Goal: Task Accomplishment & Management: Manage account settings

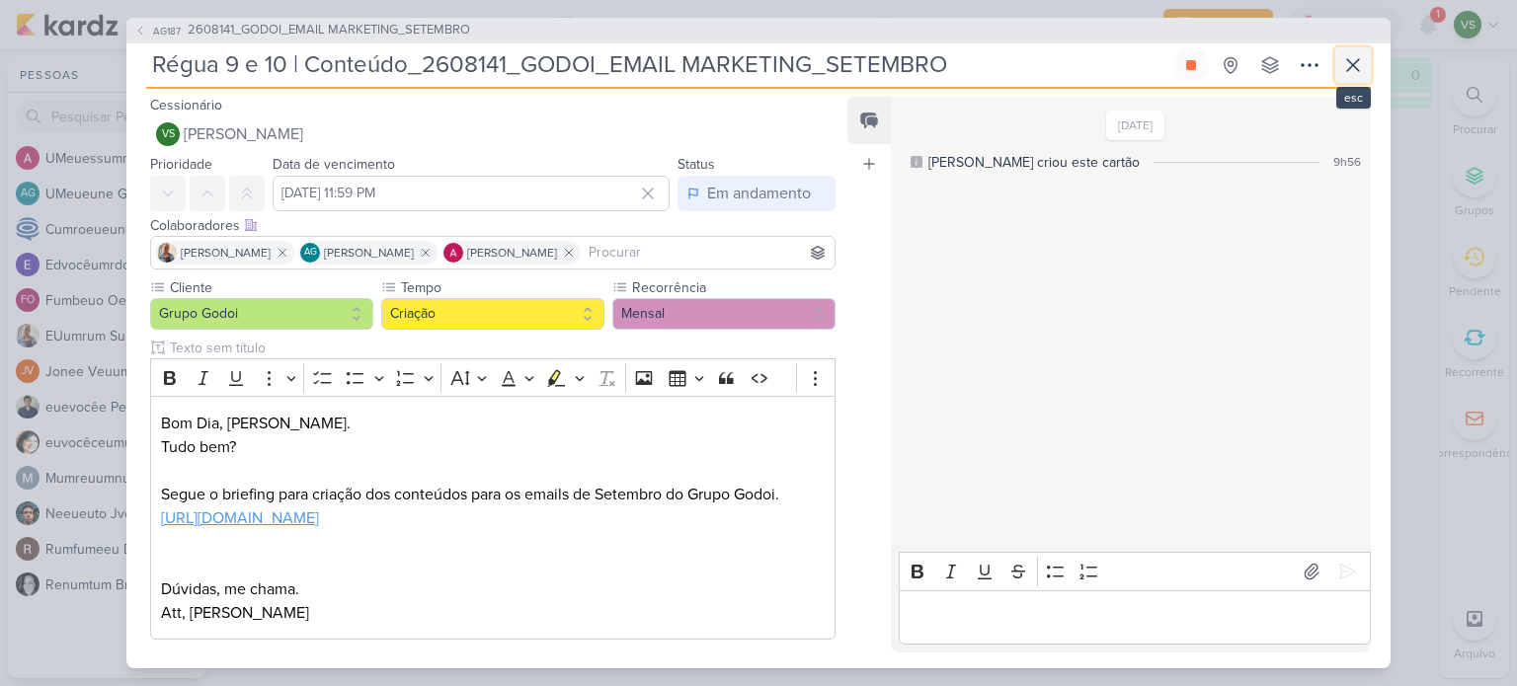
click at [1359, 53] on icon at bounding box center [1353, 65] width 24 height 24
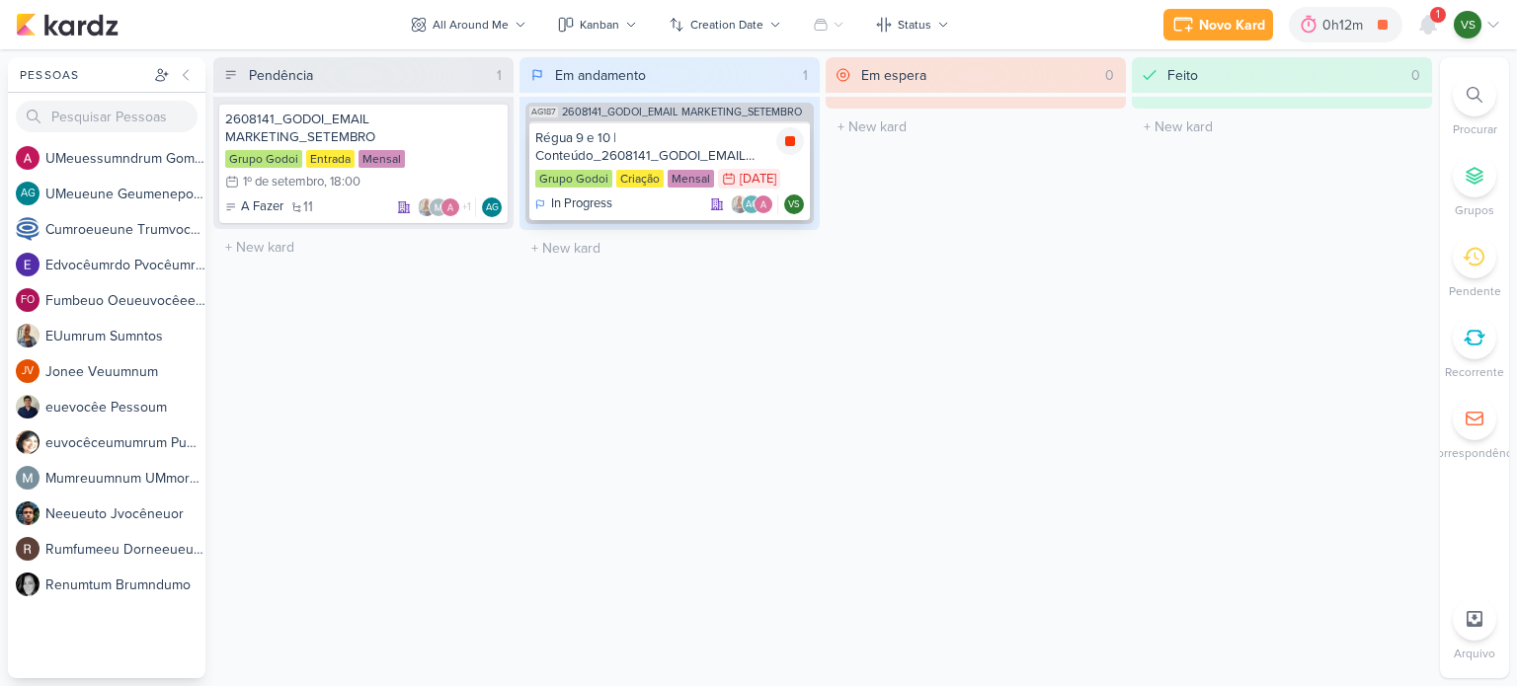
click at [790, 141] on icon at bounding box center [790, 141] width 10 height 10
click at [662, 141] on div "Régua 9 e 10 | Conteúdo_2608141_GODOI_EMAIL MARKETING_SETEMBRO" at bounding box center [669, 147] width 269 height 36
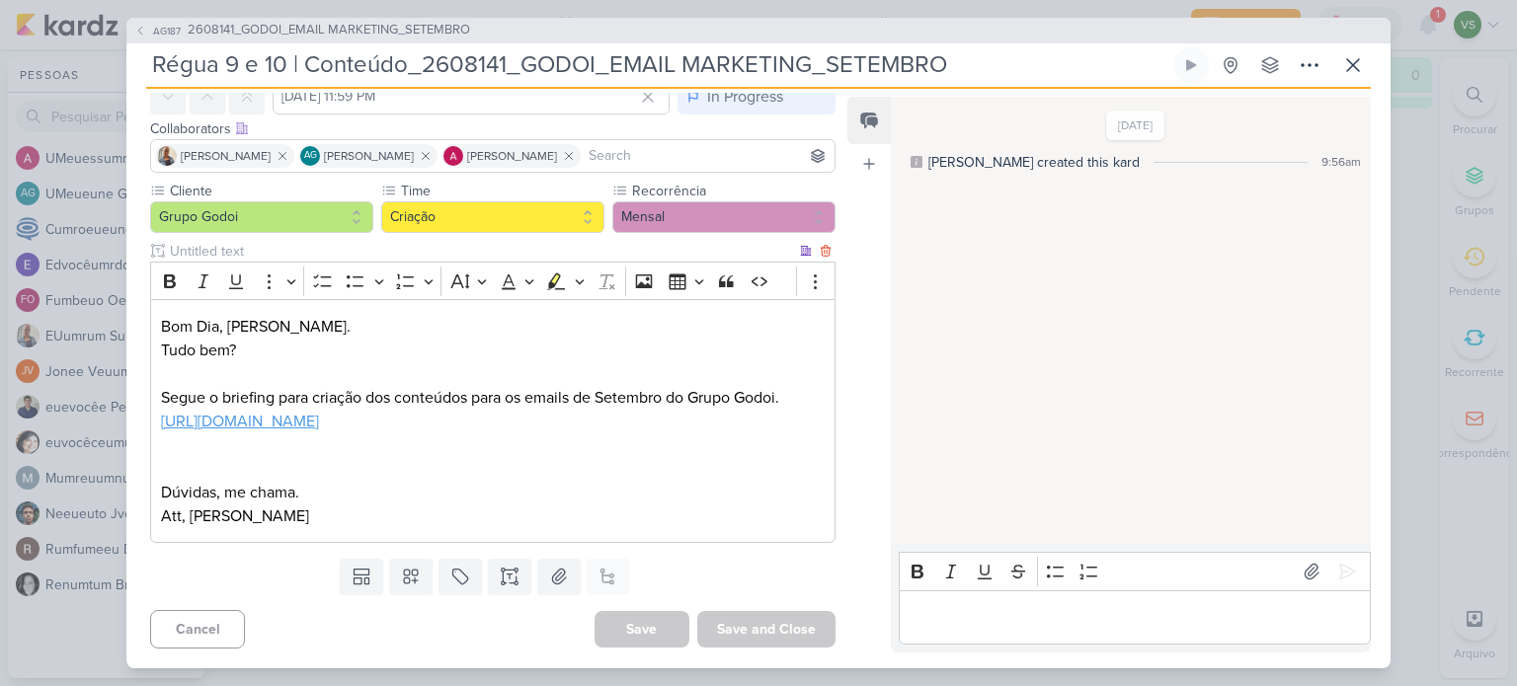
scroll to position [119, 0]
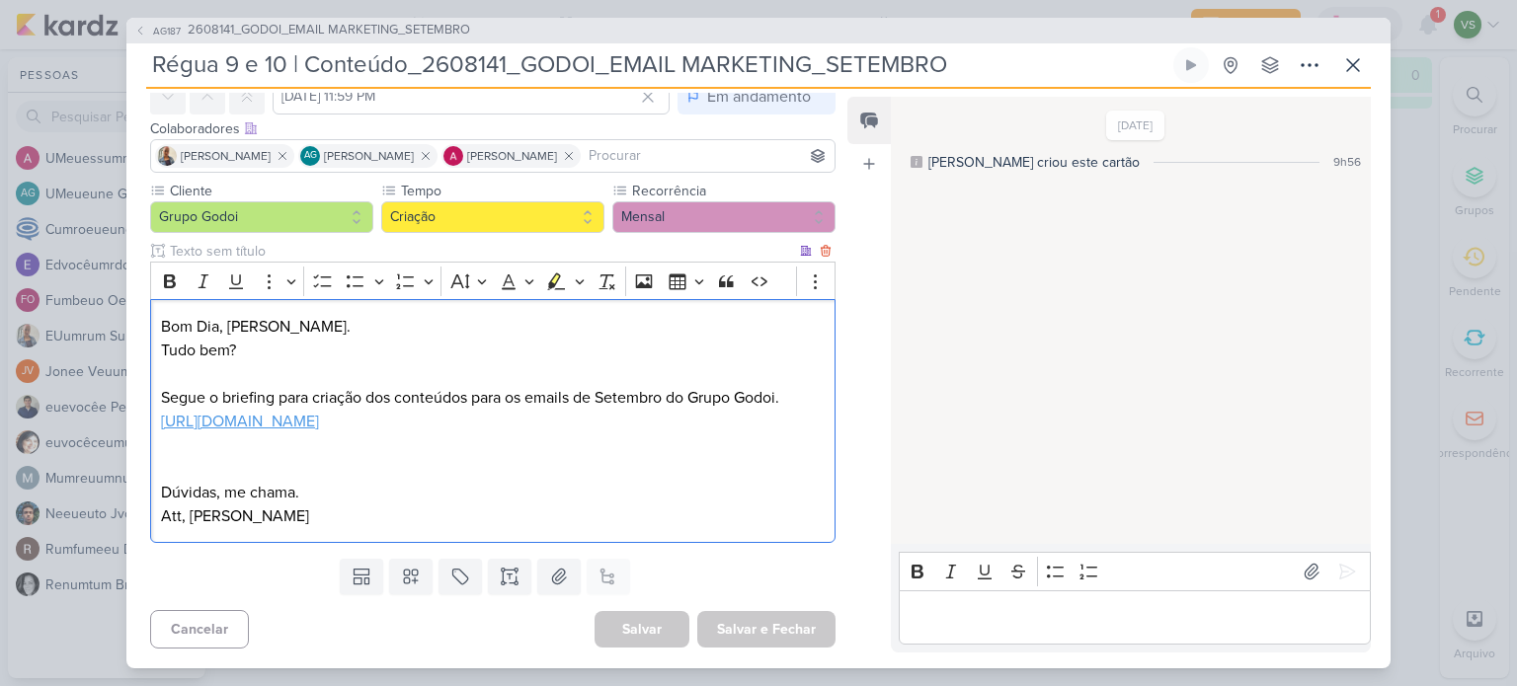
click at [449, 513] on p "Att, [PERSON_NAME]" at bounding box center [493, 517] width 664 height 24
click at [1104, 622] on p "Área de edição do editor: principal" at bounding box center [1134, 617] width 451 height 24
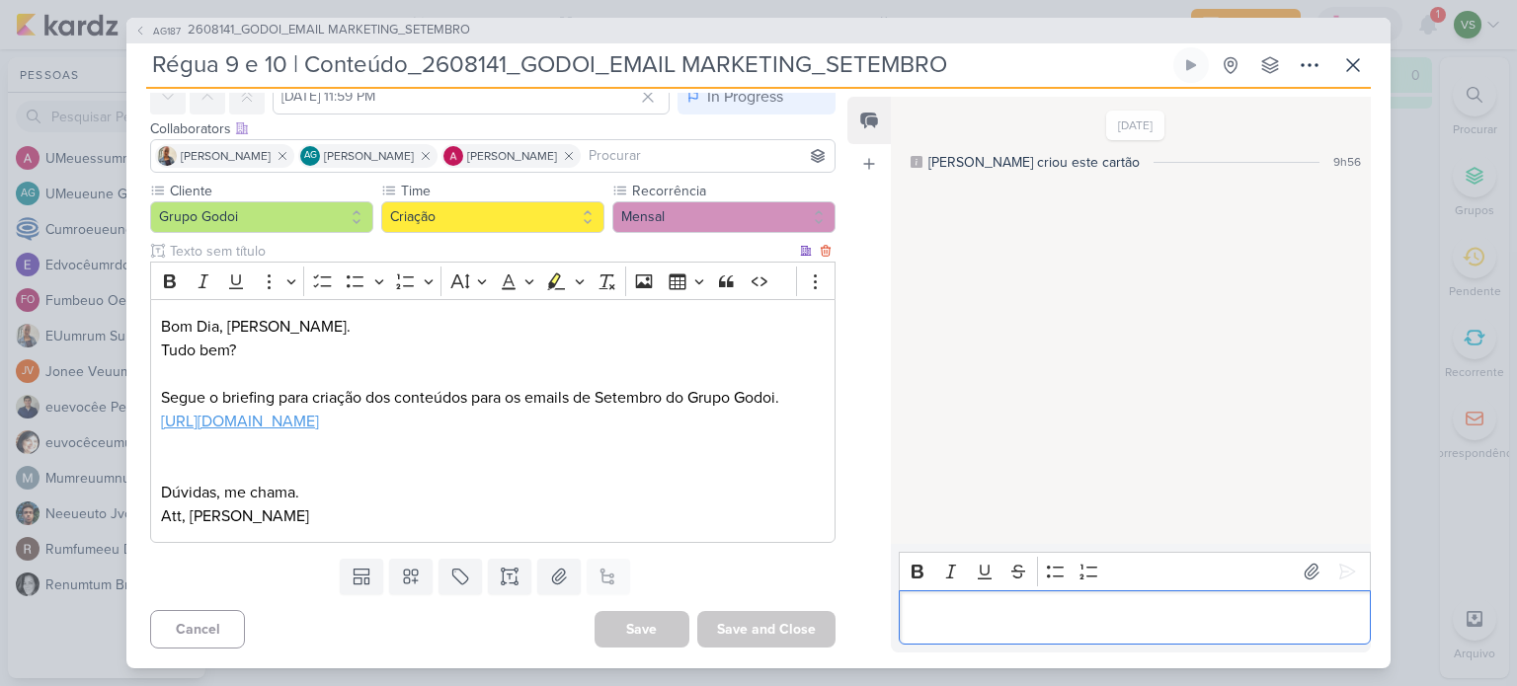
click at [291, 315] on p "Bom Dia, [PERSON_NAME]." at bounding box center [493, 327] width 664 height 24
click at [435, 315] on p "Bom Dia, [PERSON_NAME]." at bounding box center [493, 327] width 664 height 24
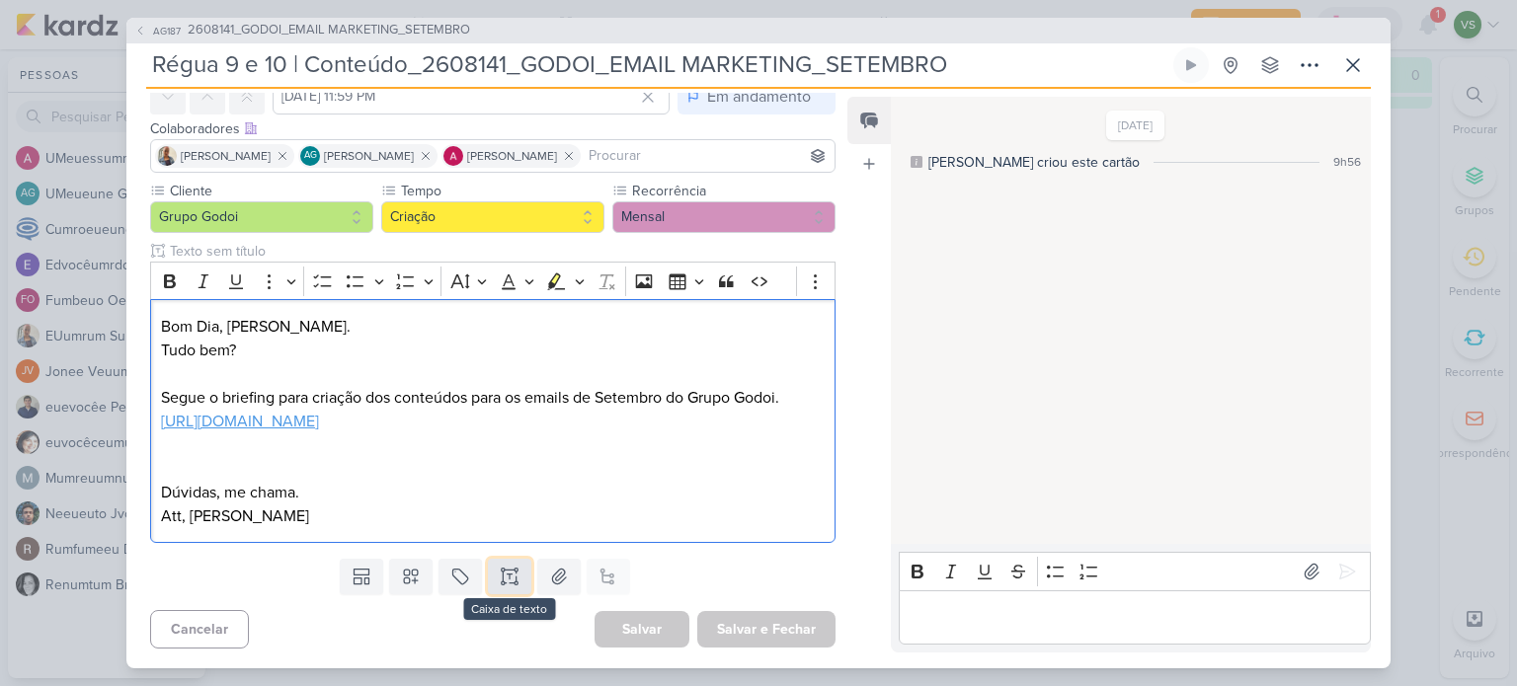
click at [509, 588] on button at bounding box center [509, 577] width 43 height 36
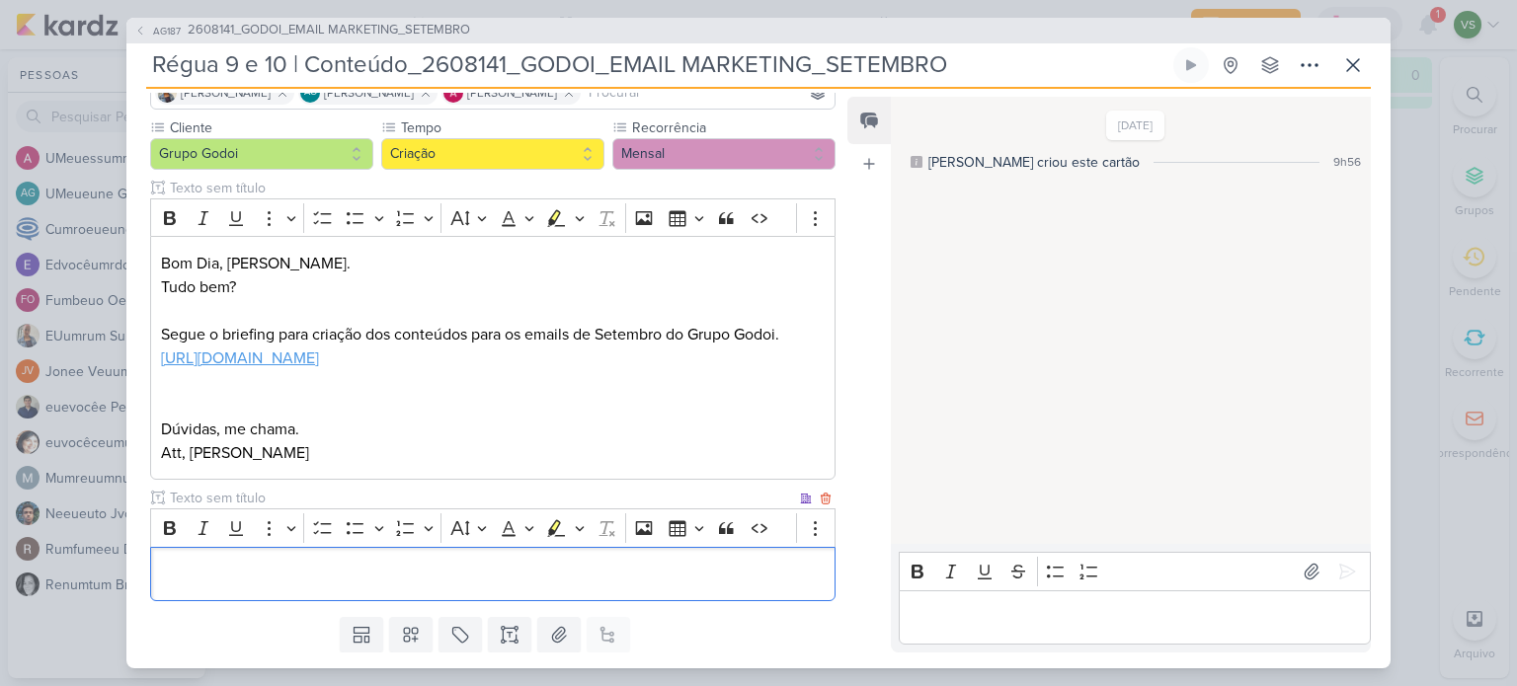
scroll to position [141, 0]
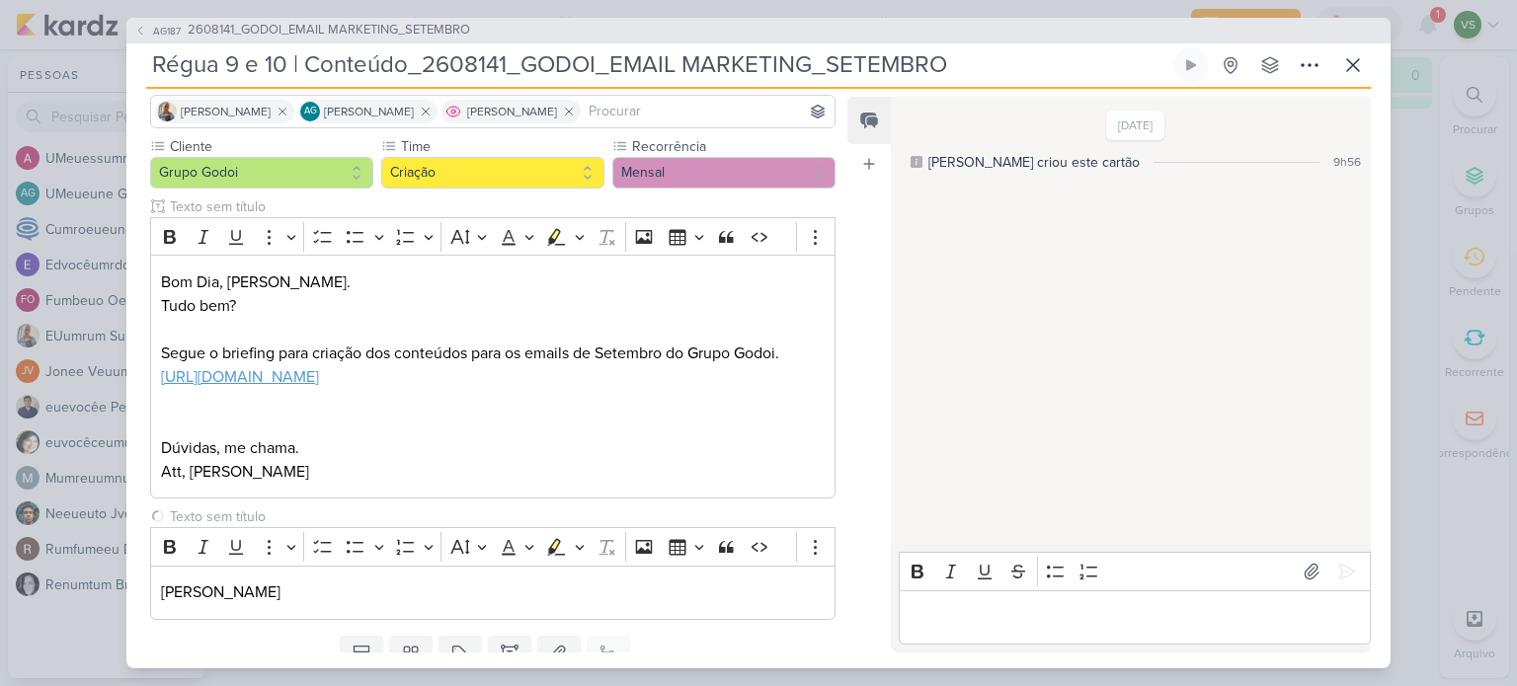
click at [523, 106] on font "[PERSON_NAME]" at bounding box center [512, 112] width 90 height 14
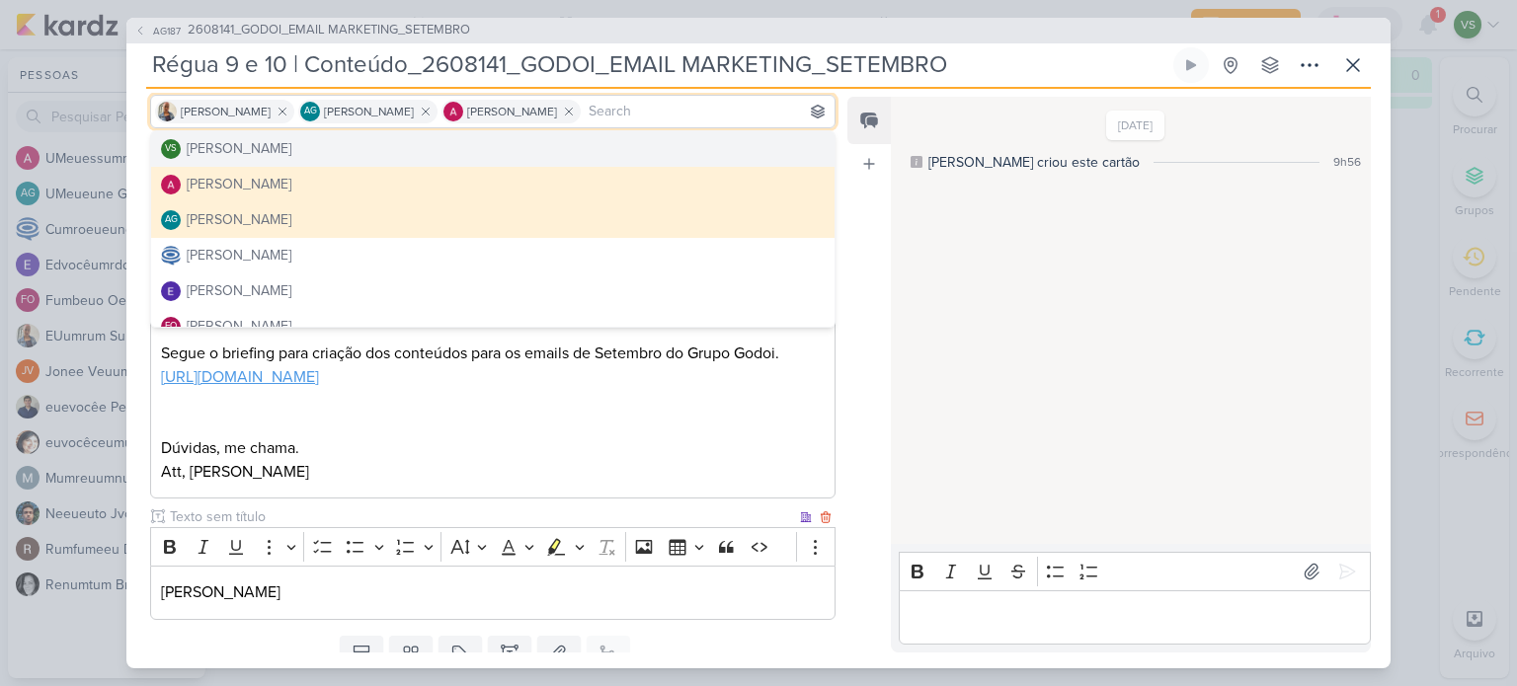
click at [338, 604] on p "[PERSON_NAME]" at bounding box center [493, 593] width 664 height 24
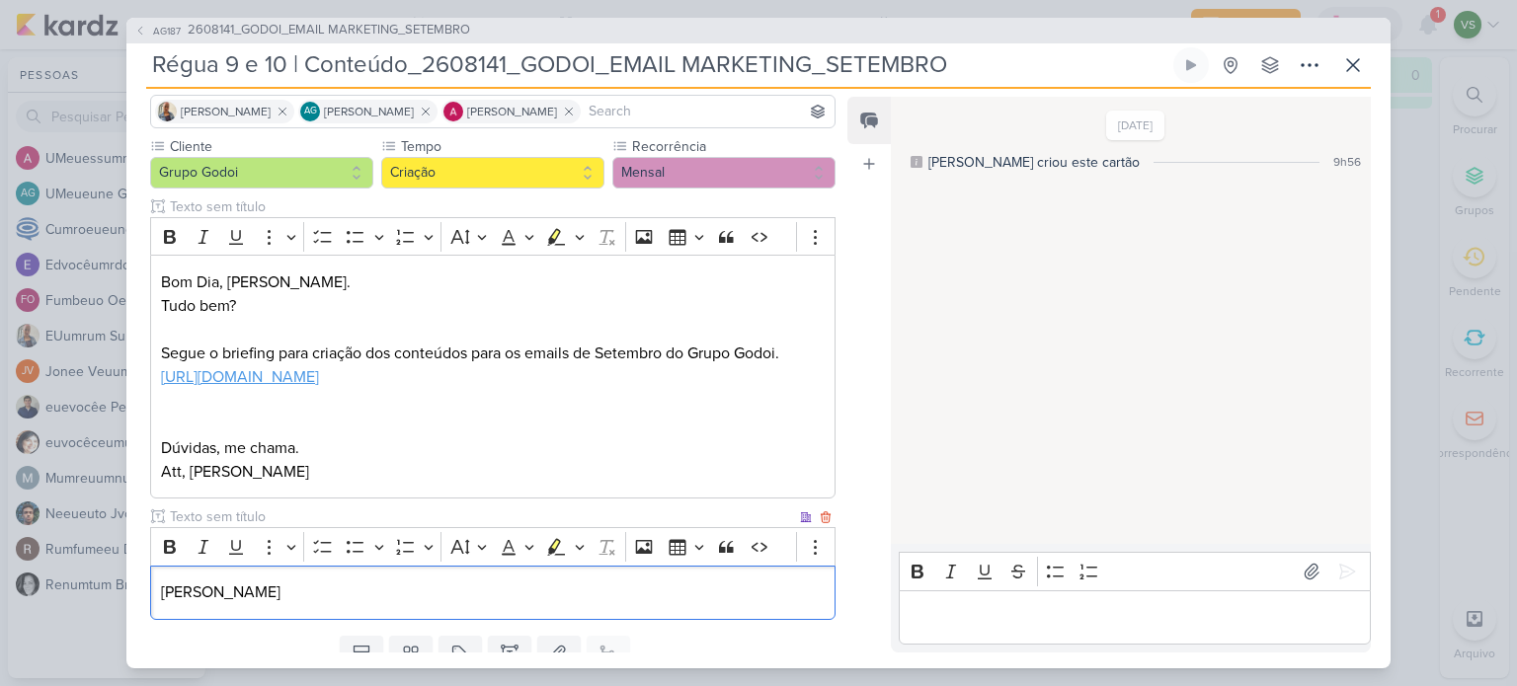
click at [337, 604] on p "[PERSON_NAME]" at bounding box center [493, 593] width 664 height 24
click at [801, 562] on button "Mostrar mais itens" at bounding box center [816, 547] width 30 height 30
click at [275, 604] on p "[PERSON_NAME]" at bounding box center [493, 593] width 664 height 24
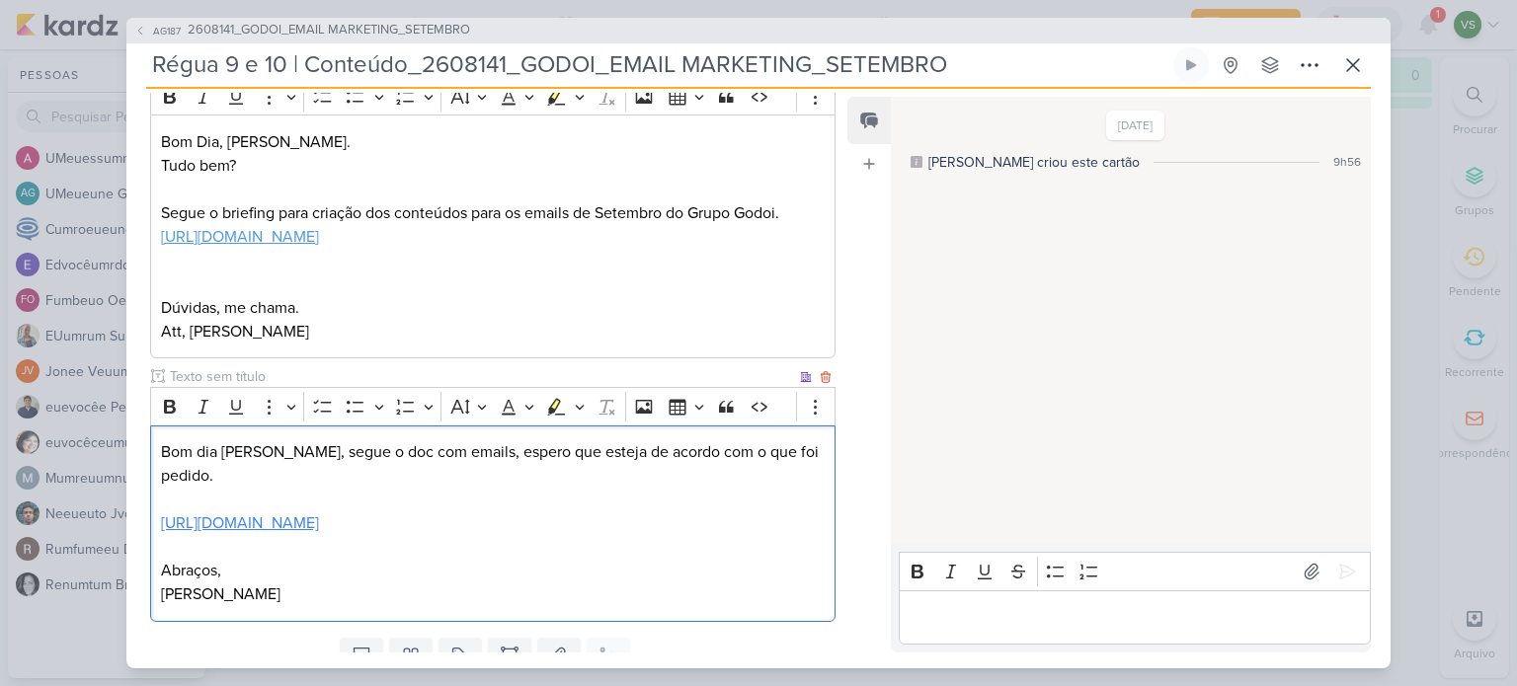
scroll to position [406, 0]
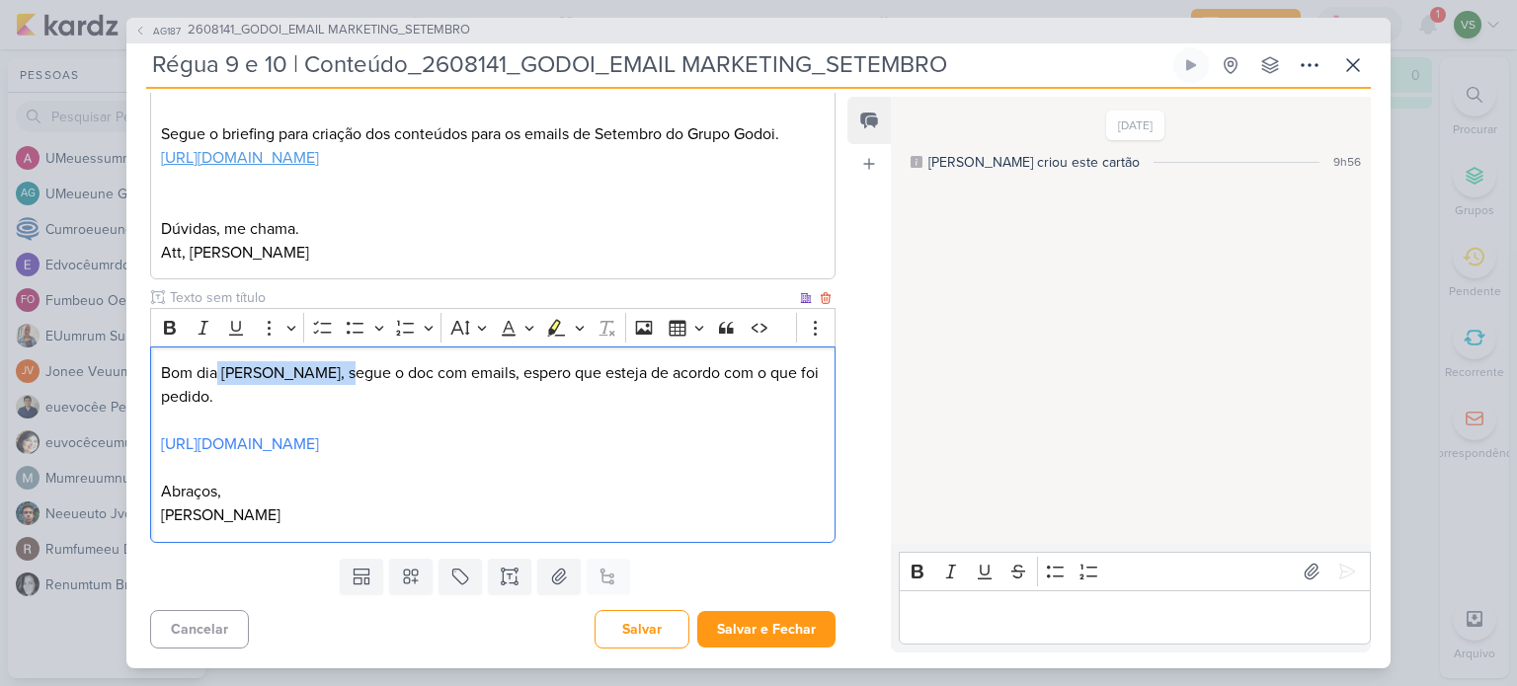
drag, startPoint x: 217, startPoint y: 351, endPoint x: 348, endPoint y: 348, distance: 130.4
click at [348, 361] on p "Bom dia [PERSON_NAME], segue o doc com emails, espero que esteja de acordo com …" at bounding box center [493, 384] width 664 height 47
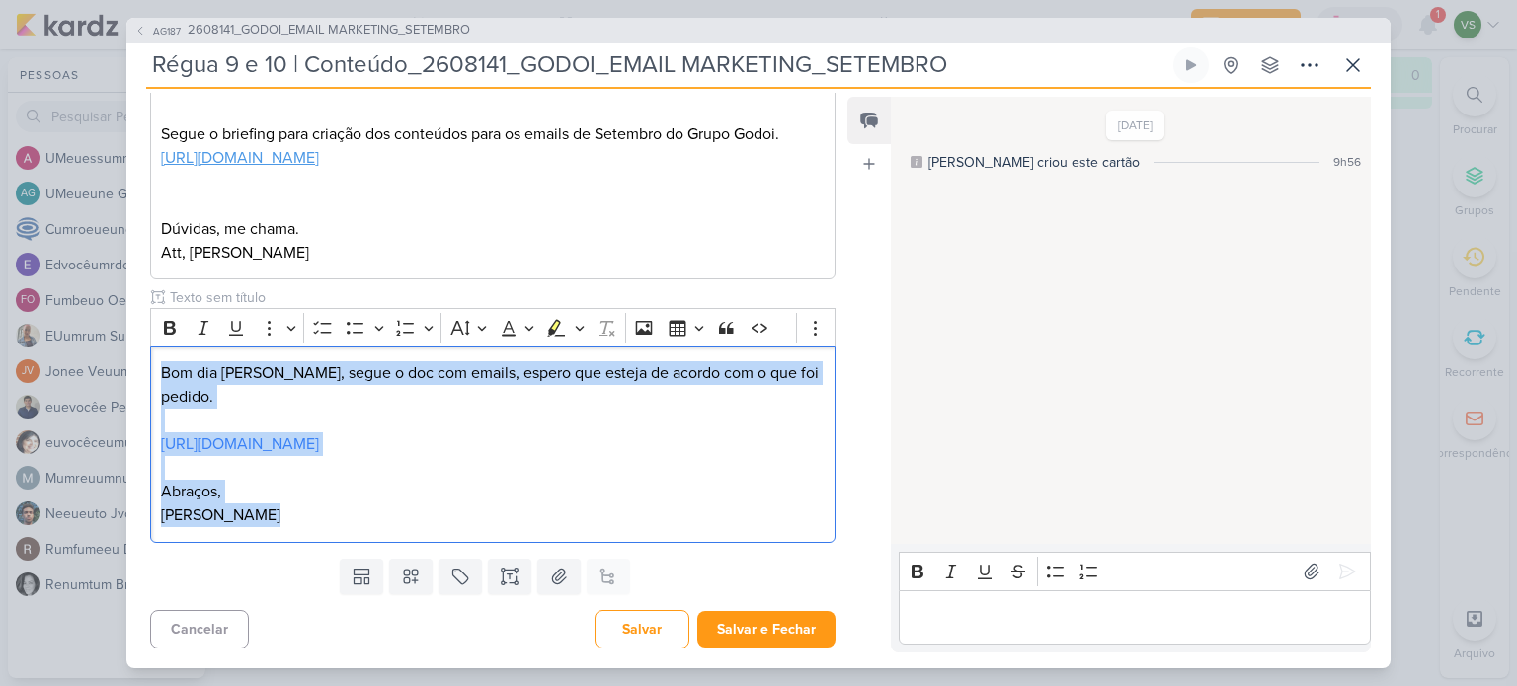
drag, startPoint x: 232, startPoint y: 514, endPoint x: 147, endPoint y: 331, distance: 201.5
click at [147, 331] on div "Cliente Grupo Godoi Tempo" at bounding box center [484, 234] width 717 height 634
copy div "Bom dia [PERSON_NAME], segue o doc com emails, espero que esteja de acordo com …"
click at [503, 509] on p "[PERSON_NAME]" at bounding box center [493, 516] width 664 height 24
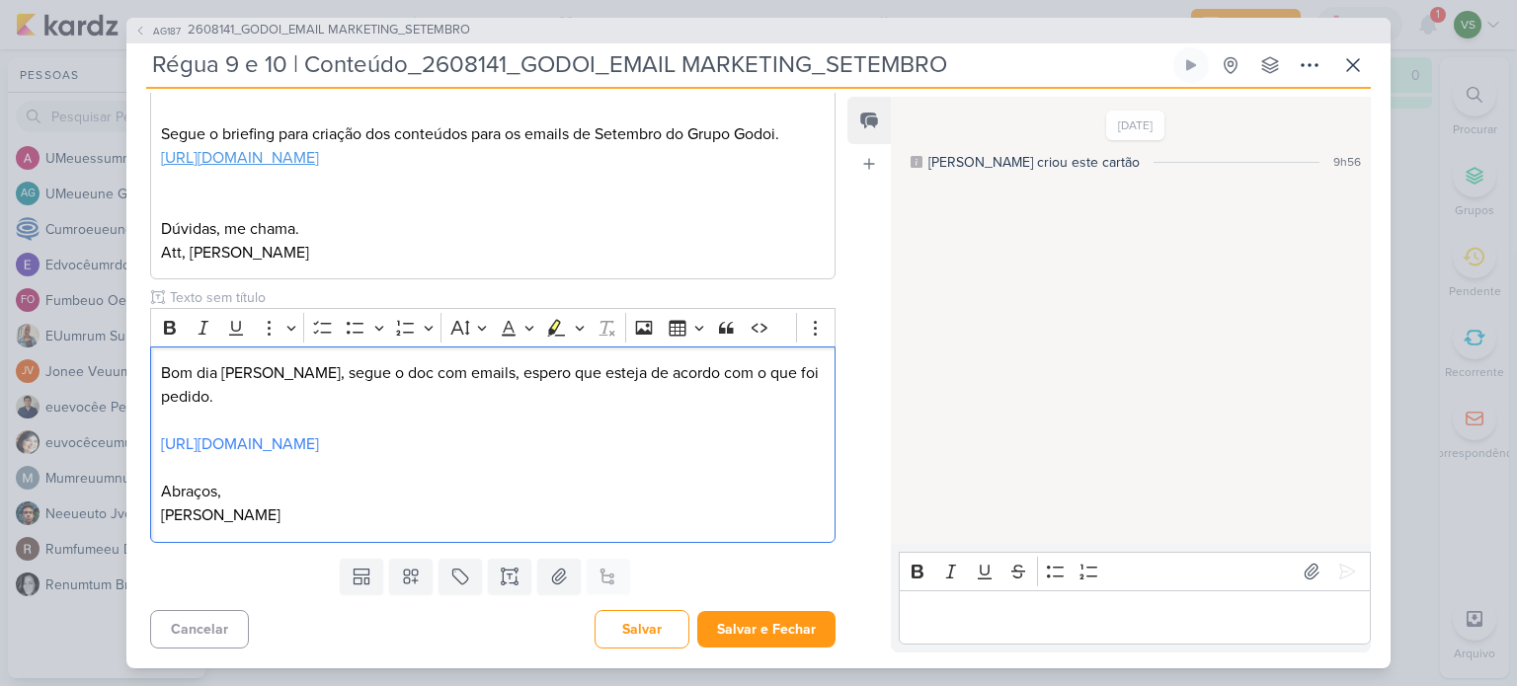
click at [1128, 613] on p "Editor editing area: main" at bounding box center [1134, 617] width 451 height 24
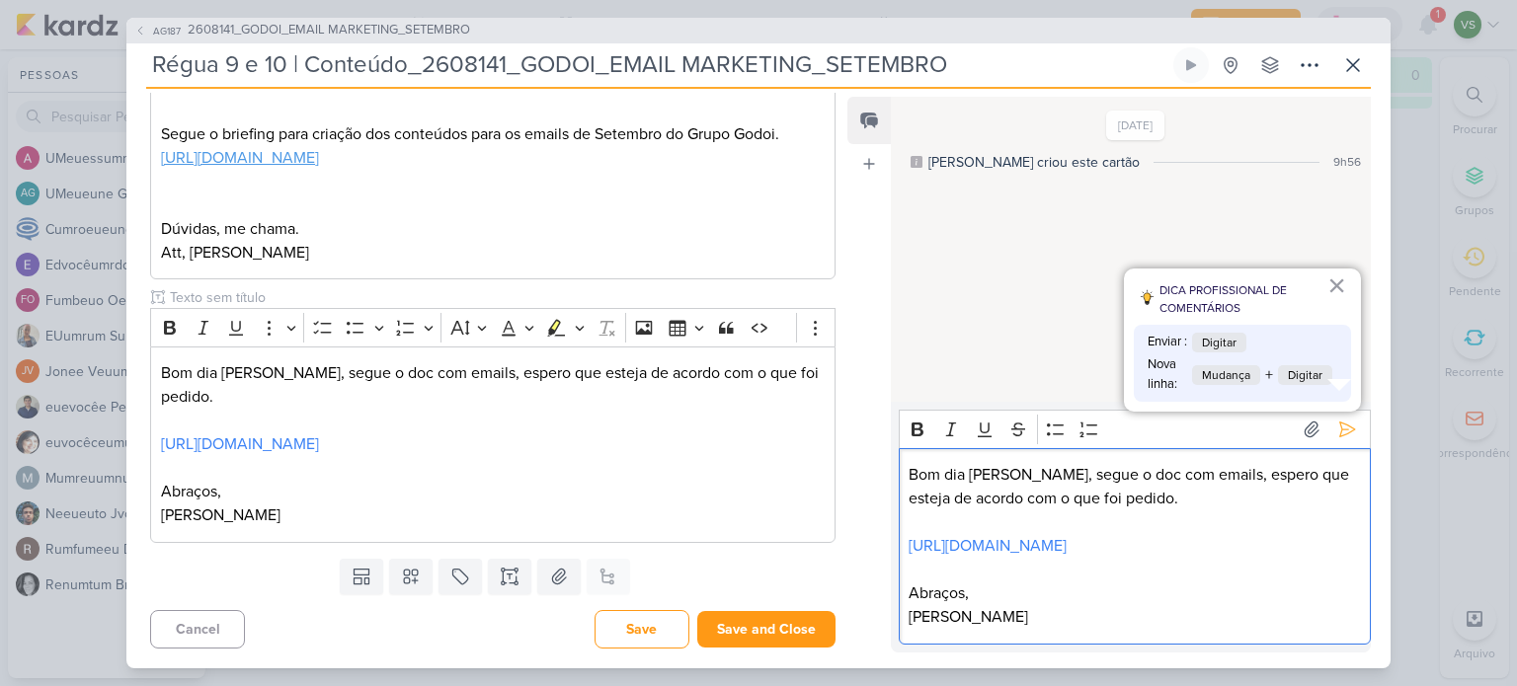
click at [1059, 463] on p "Bom dia [PERSON_NAME], segue o doc com emails, espero que esteja de acordo com …" at bounding box center [1134, 486] width 451 height 47
click at [1096, 463] on p "Bom dia [PERSON_NAME], segue o doc com emails, espero que esteja de acordo com …" at bounding box center [1134, 486] width 451 height 47
click at [1340, 283] on font "×" at bounding box center [1336, 286] width 19 height 36
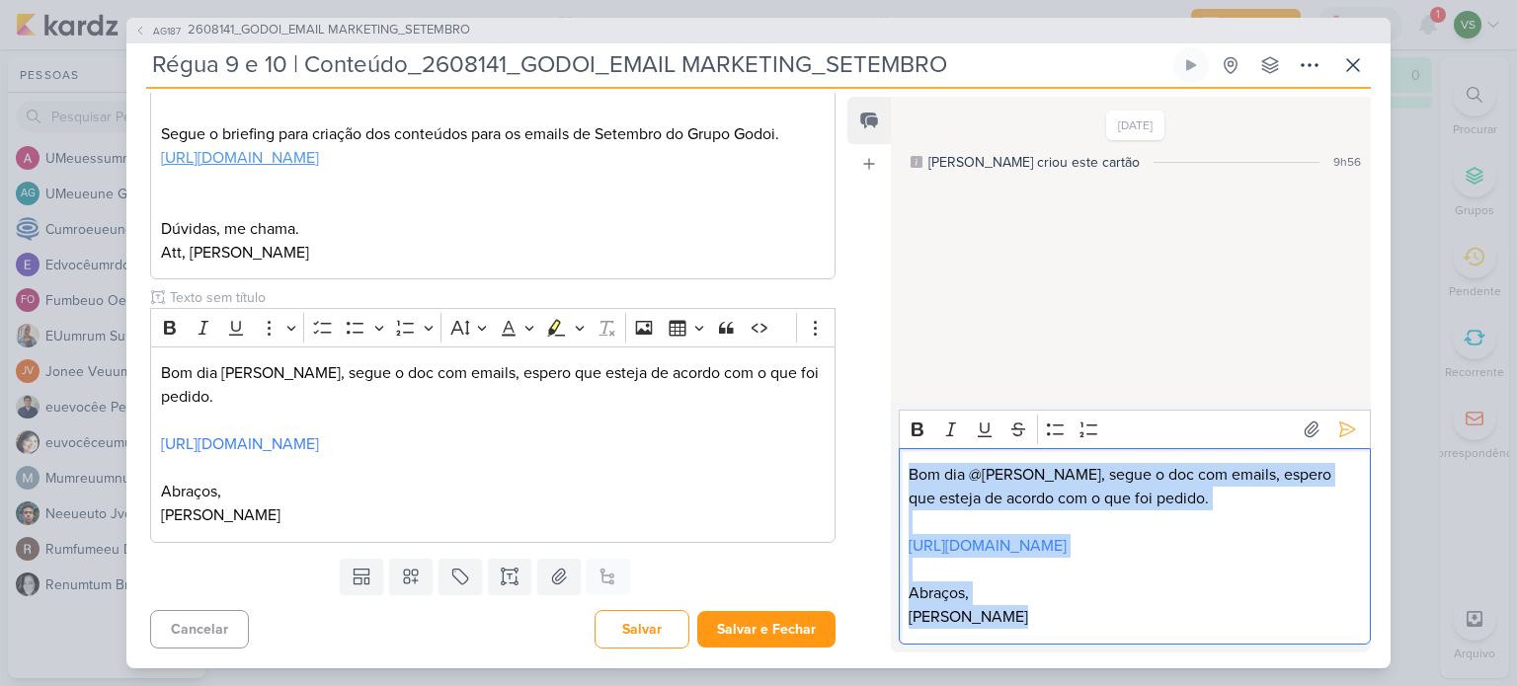
drag, startPoint x: 942, startPoint y: 626, endPoint x: 841, endPoint y: 325, distance: 317.6
click at [841, 325] on div "Cessionário VS [PERSON_NAME] Nenhum contato encontrado criar novo contato Novo …" at bounding box center [758, 379] width 1264 height 580
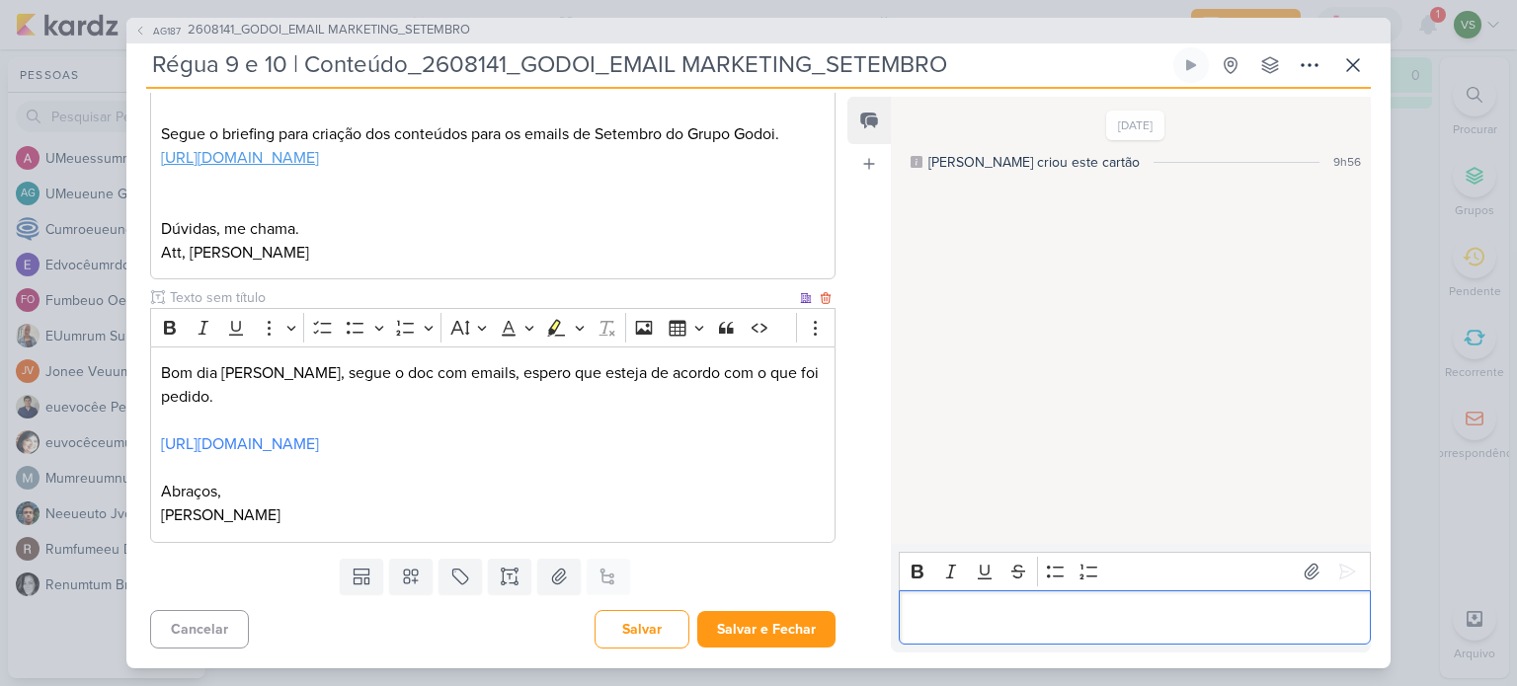
click at [401, 524] on p "[PERSON_NAME]" at bounding box center [493, 516] width 664 height 24
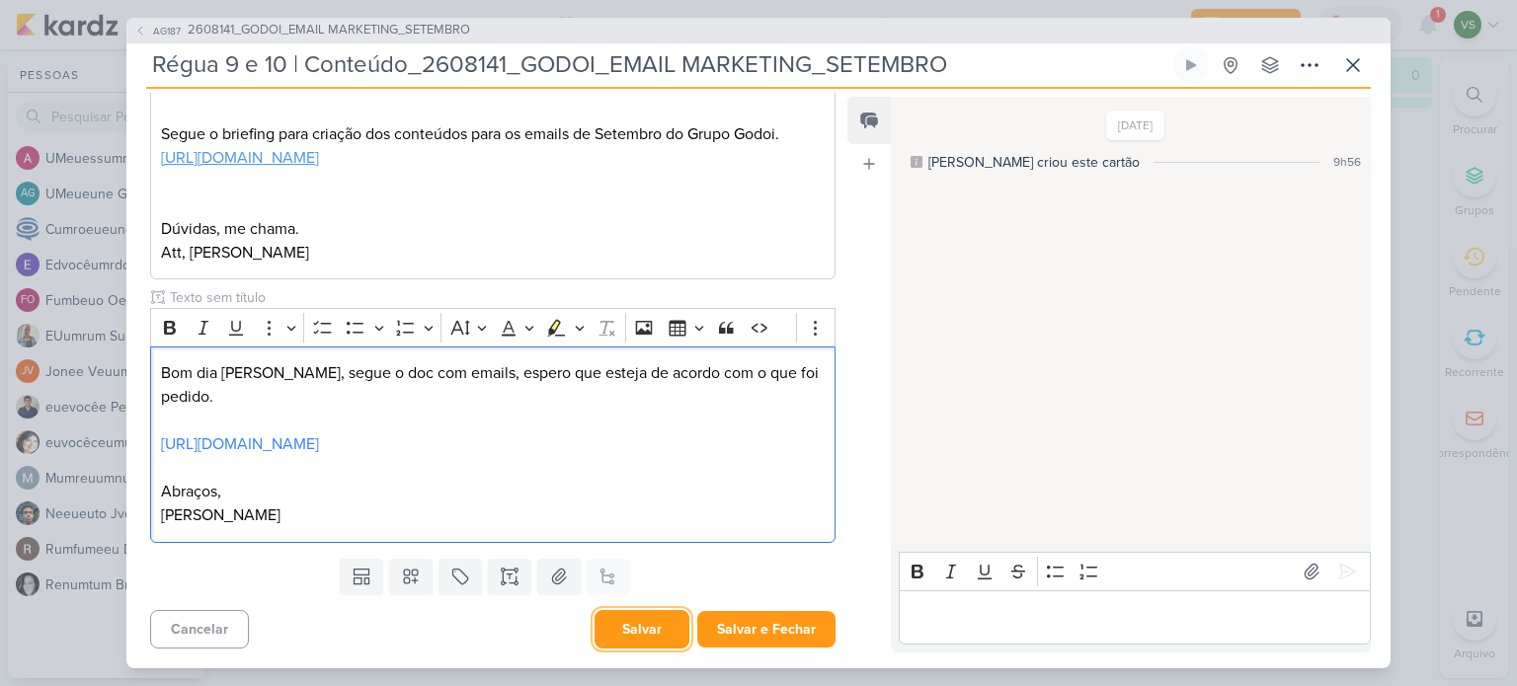
click at [636, 621] on font "Salvar" at bounding box center [642, 629] width 40 height 17
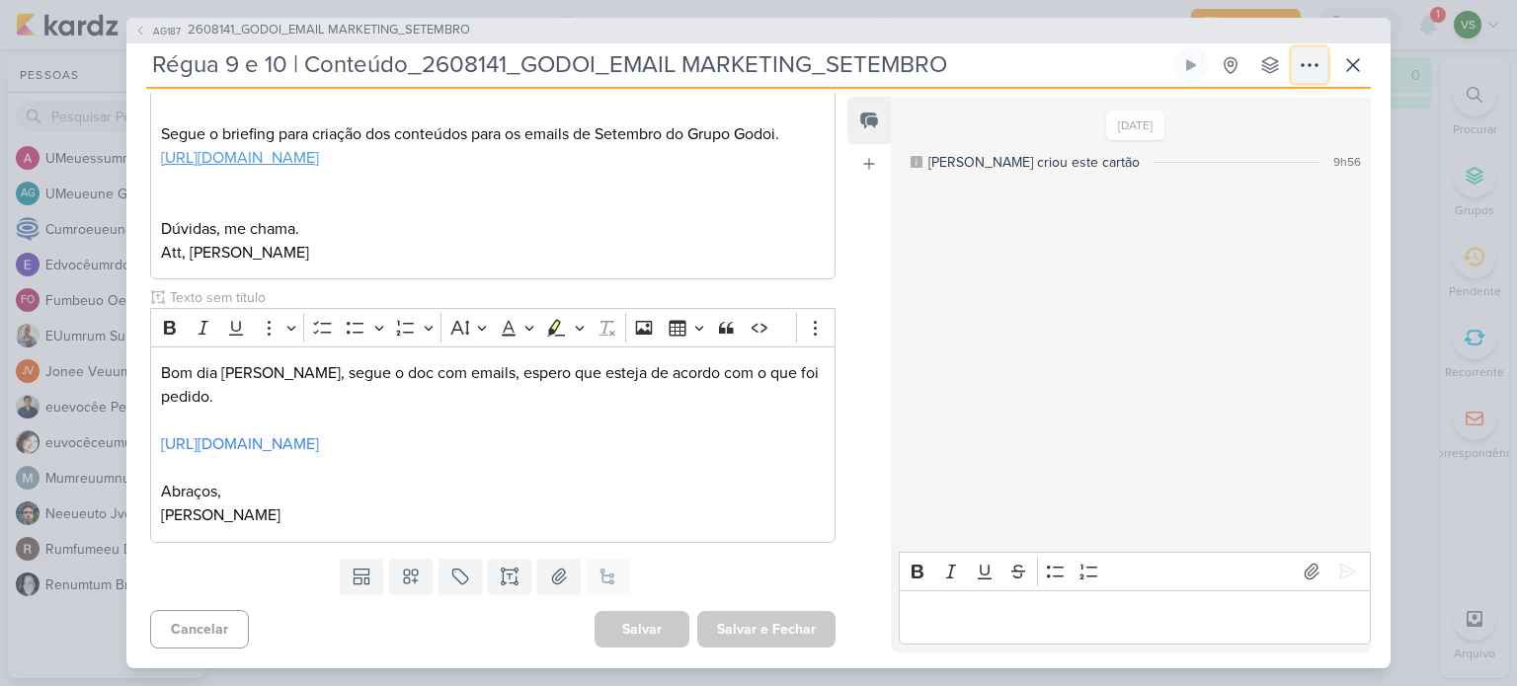
click at [1309, 69] on icon at bounding box center [1310, 65] width 24 height 24
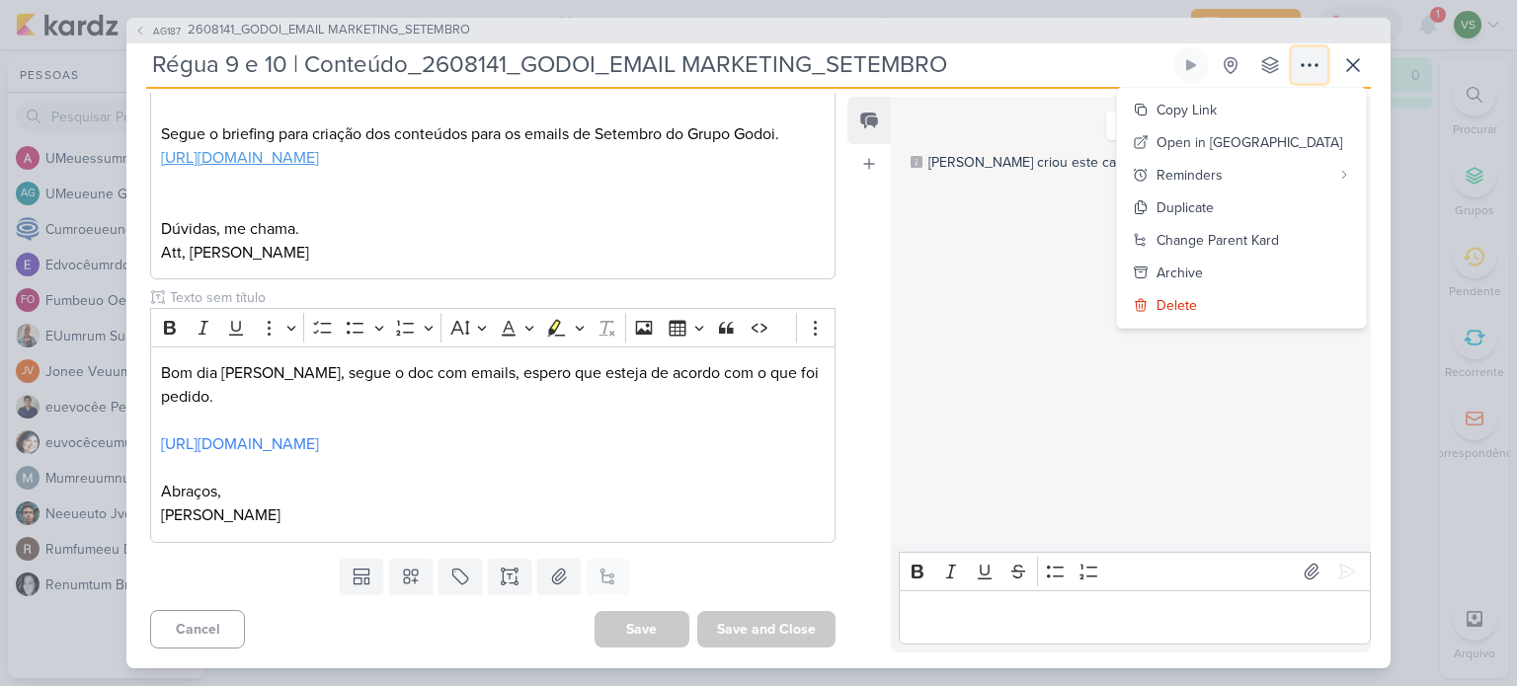
click at [1310, 69] on icon at bounding box center [1310, 65] width 24 height 24
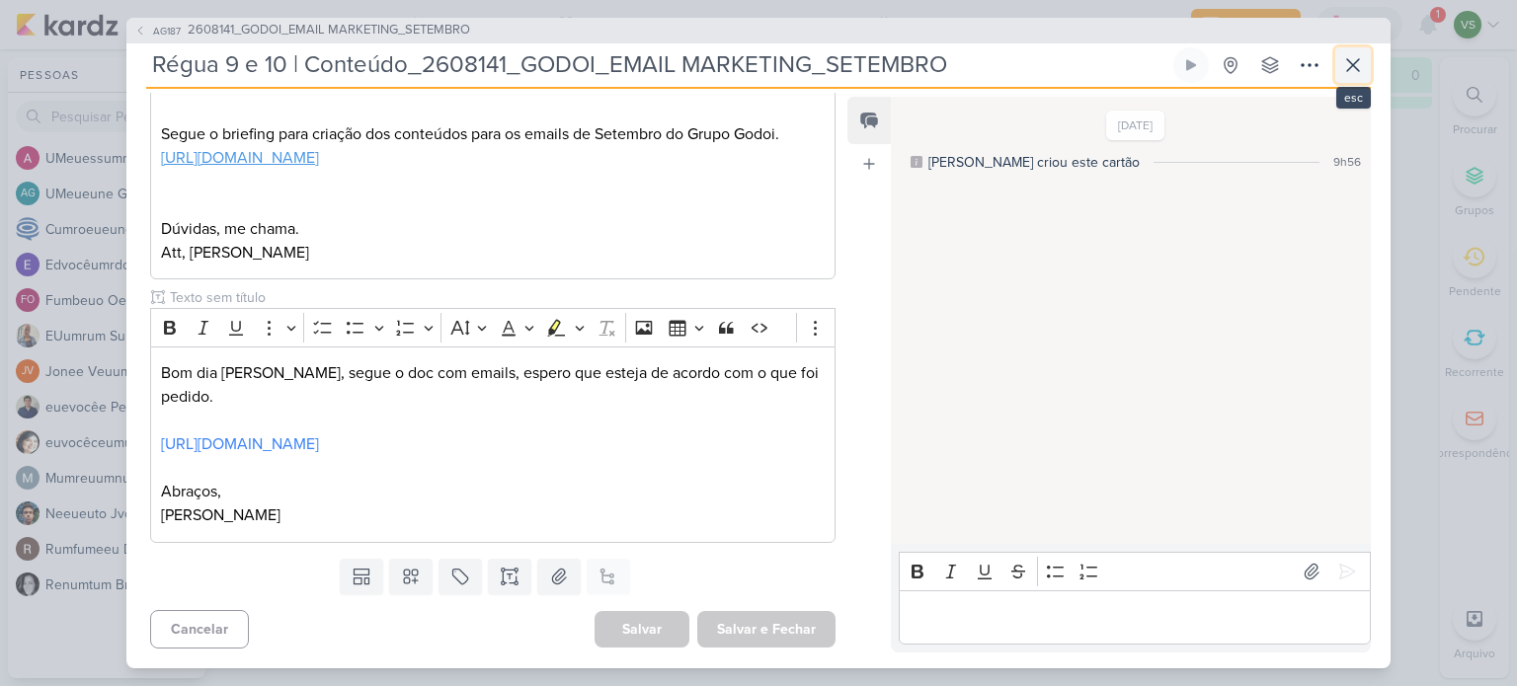
click at [1351, 66] on icon at bounding box center [1353, 65] width 12 height 12
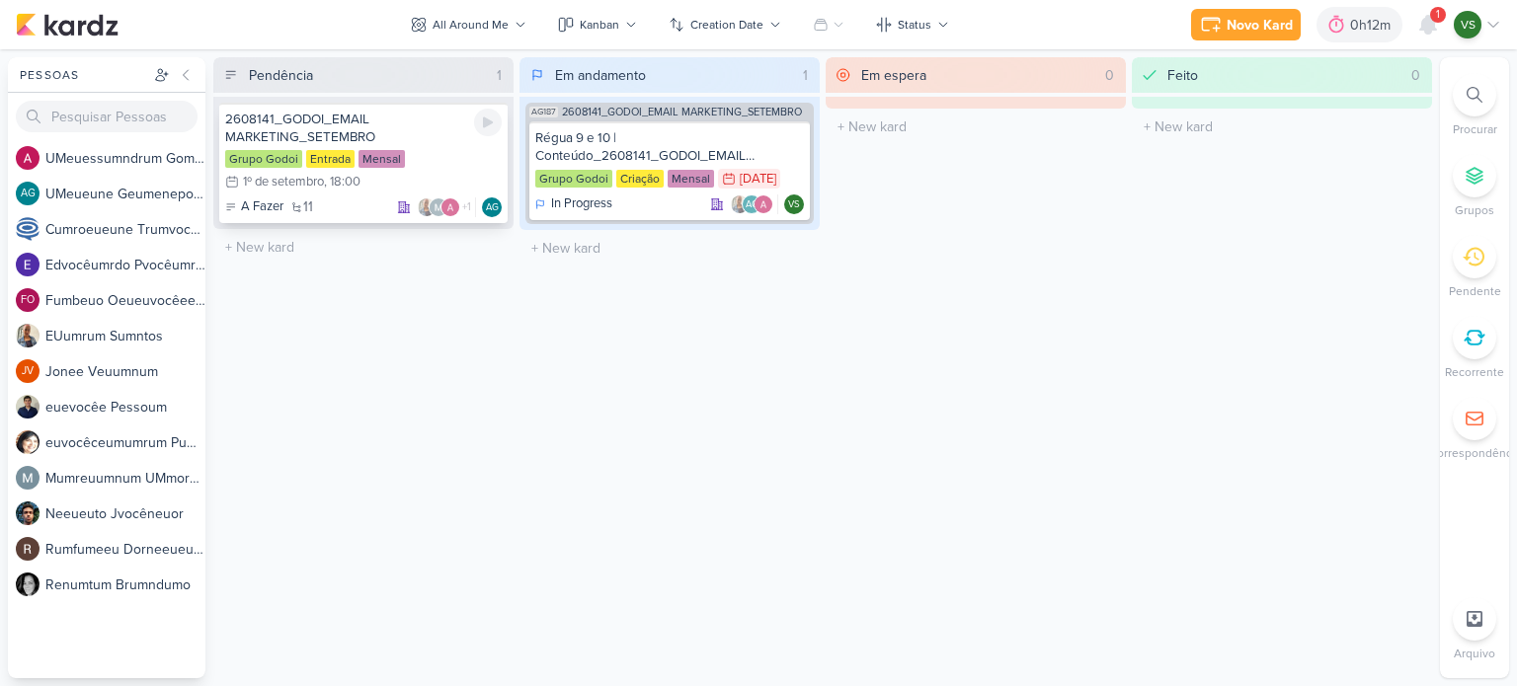
click at [404, 136] on div "2608141_GODOI_EMAIL MARKETING_SETEMBRO" at bounding box center [363, 129] width 277 height 36
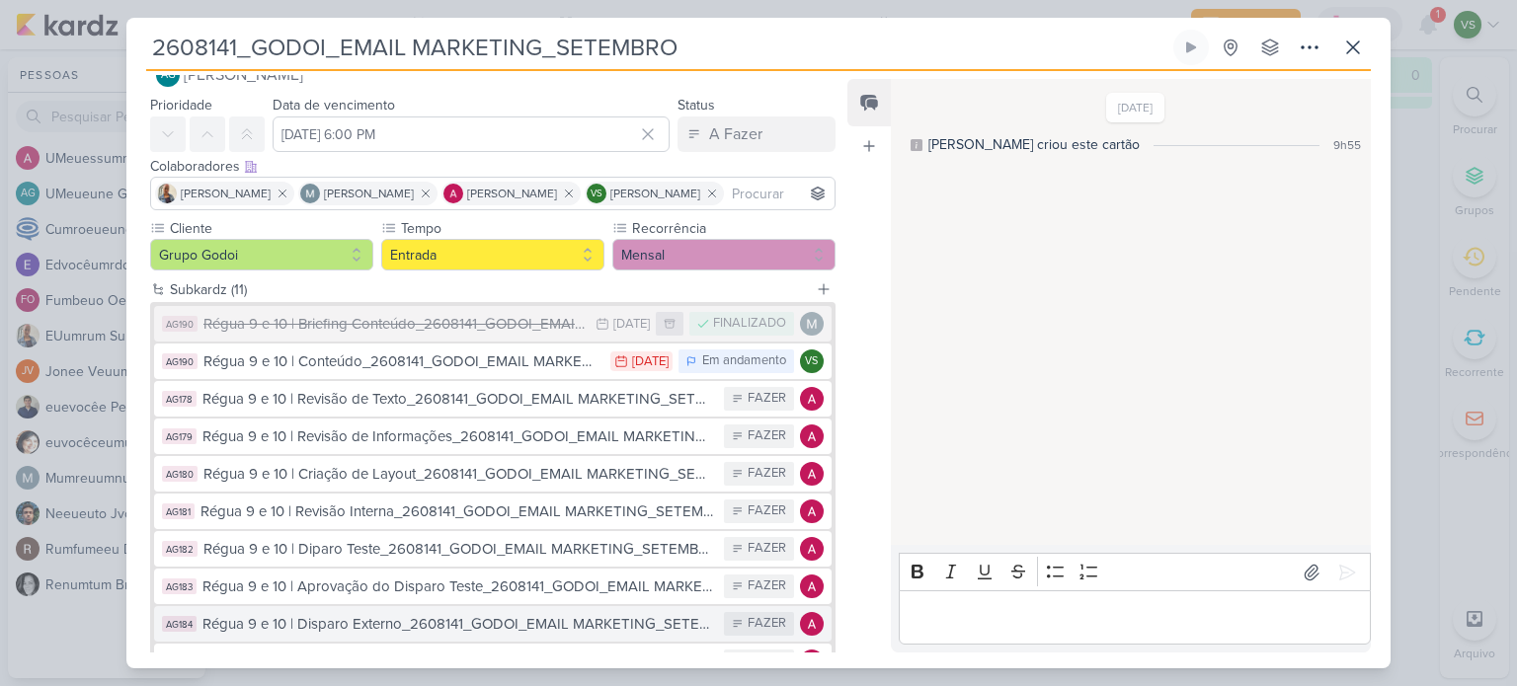
scroll to position [99, 0]
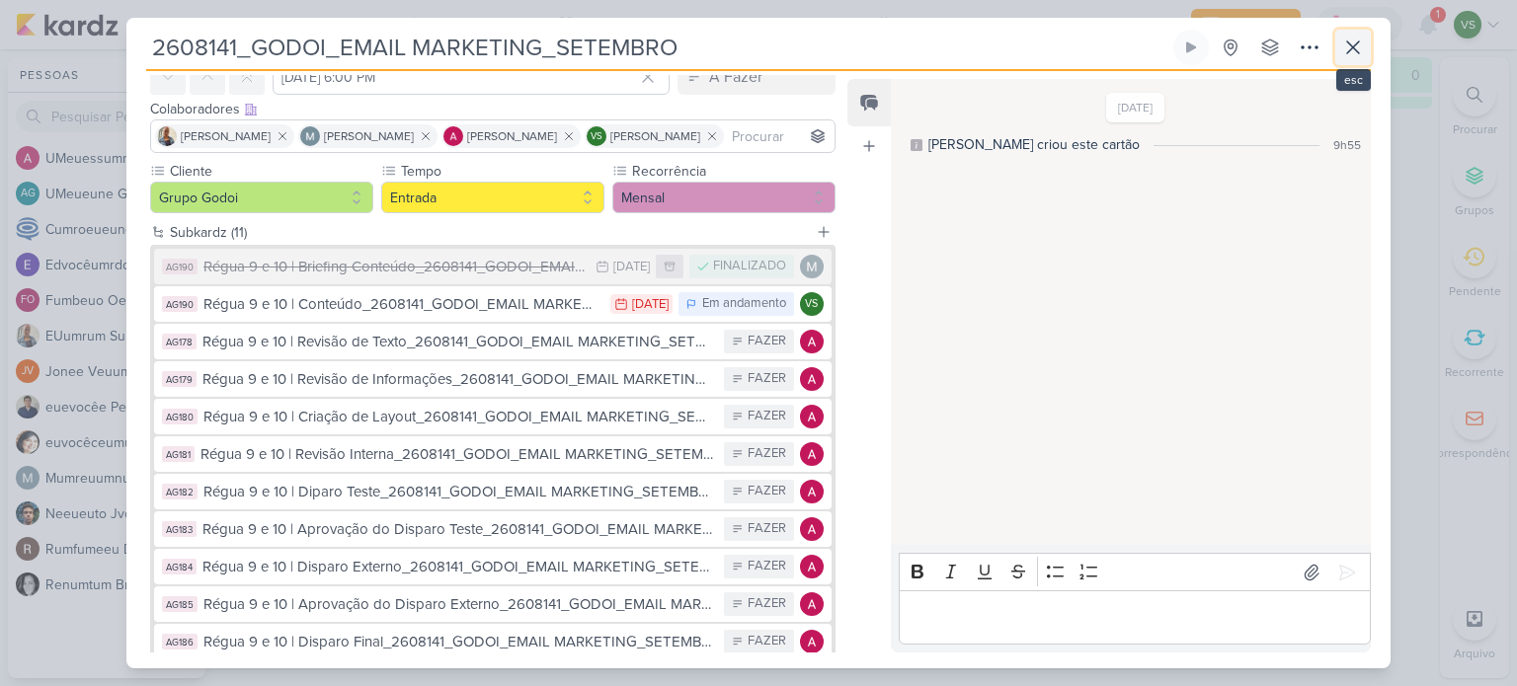
click at [1348, 42] on icon at bounding box center [1353, 47] width 12 height 12
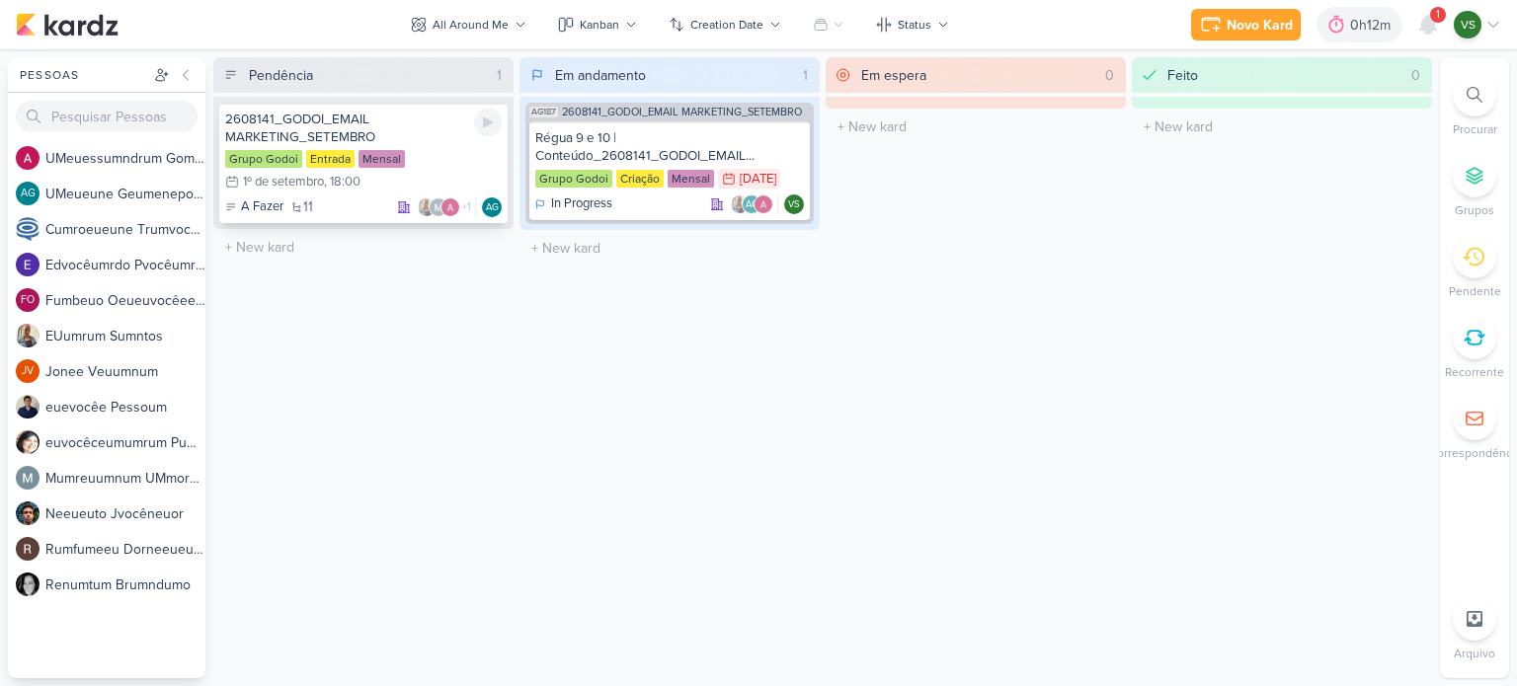
click at [399, 127] on div "2608141_GODOI_EMAIL MARKETING_SETEMBRO" at bounding box center [363, 129] width 277 height 36
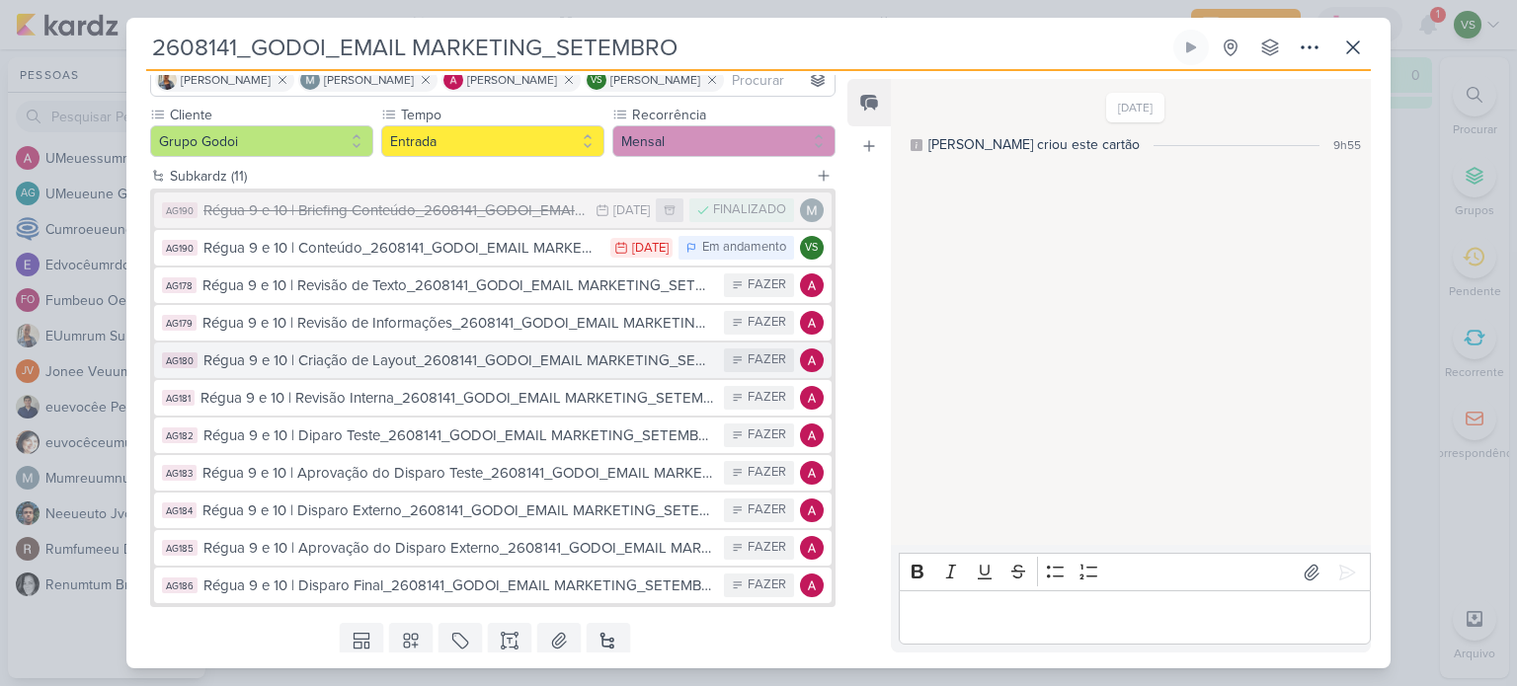
scroll to position [217, 0]
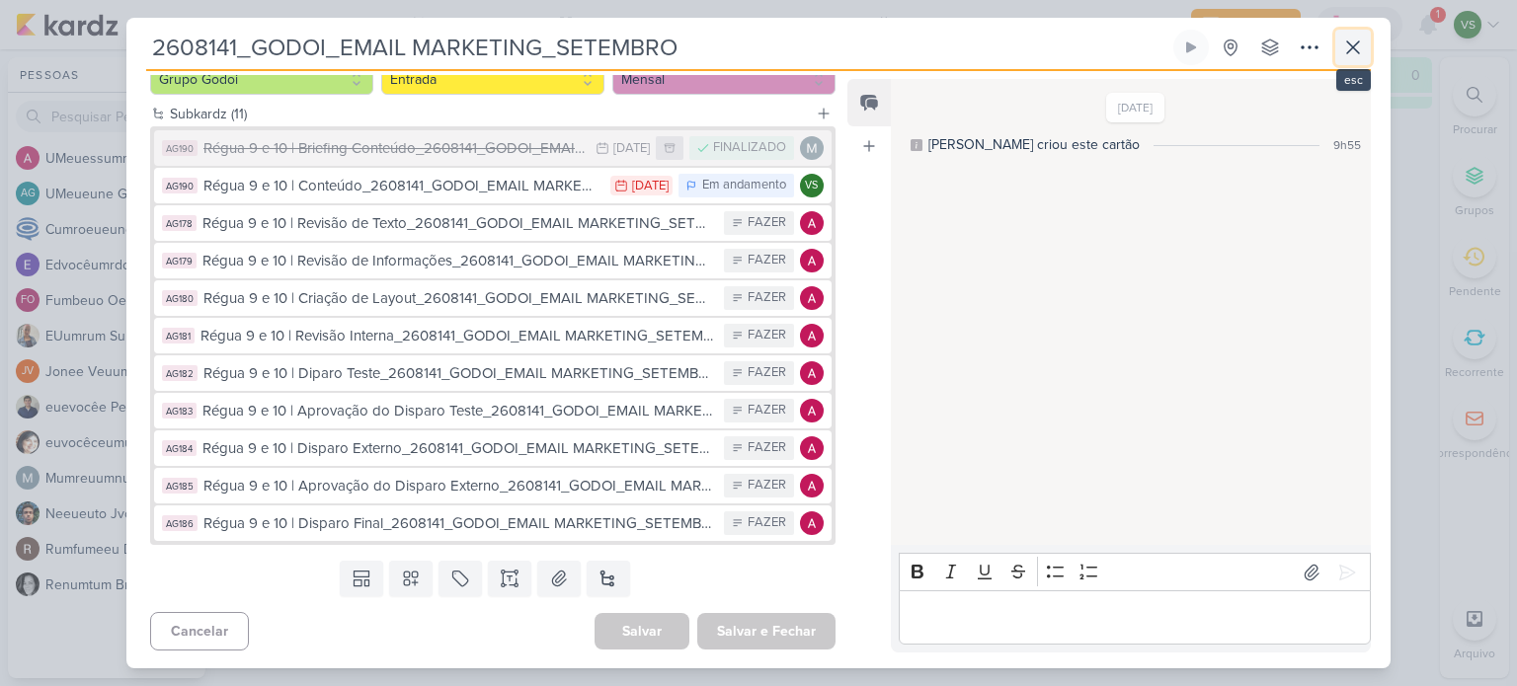
click at [1365, 54] on button at bounding box center [1353, 48] width 36 height 36
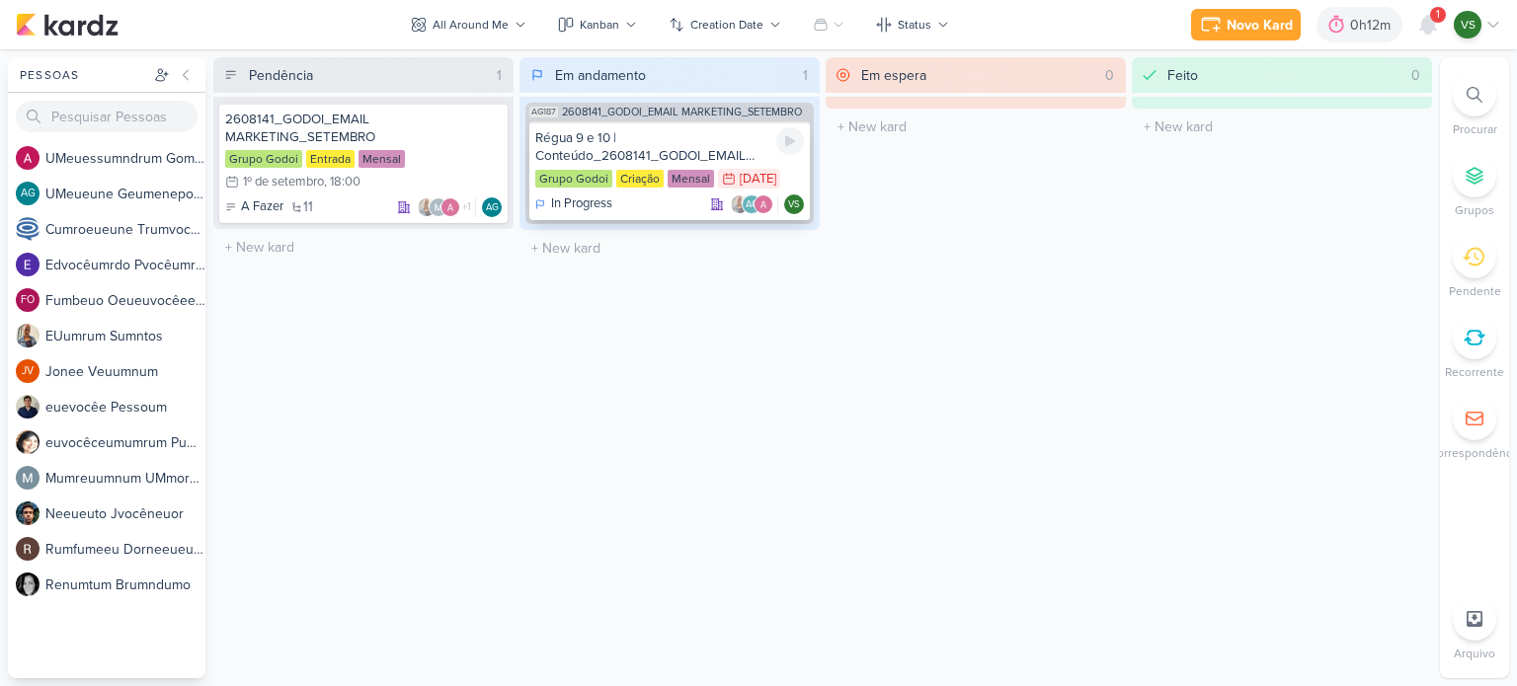
click at [668, 145] on div "Régua 9 e 10 | Conteúdo_2608141_GODOI_EMAIL MARKETING_SETEMBRO" at bounding box center [669, 147] width 269 height 36
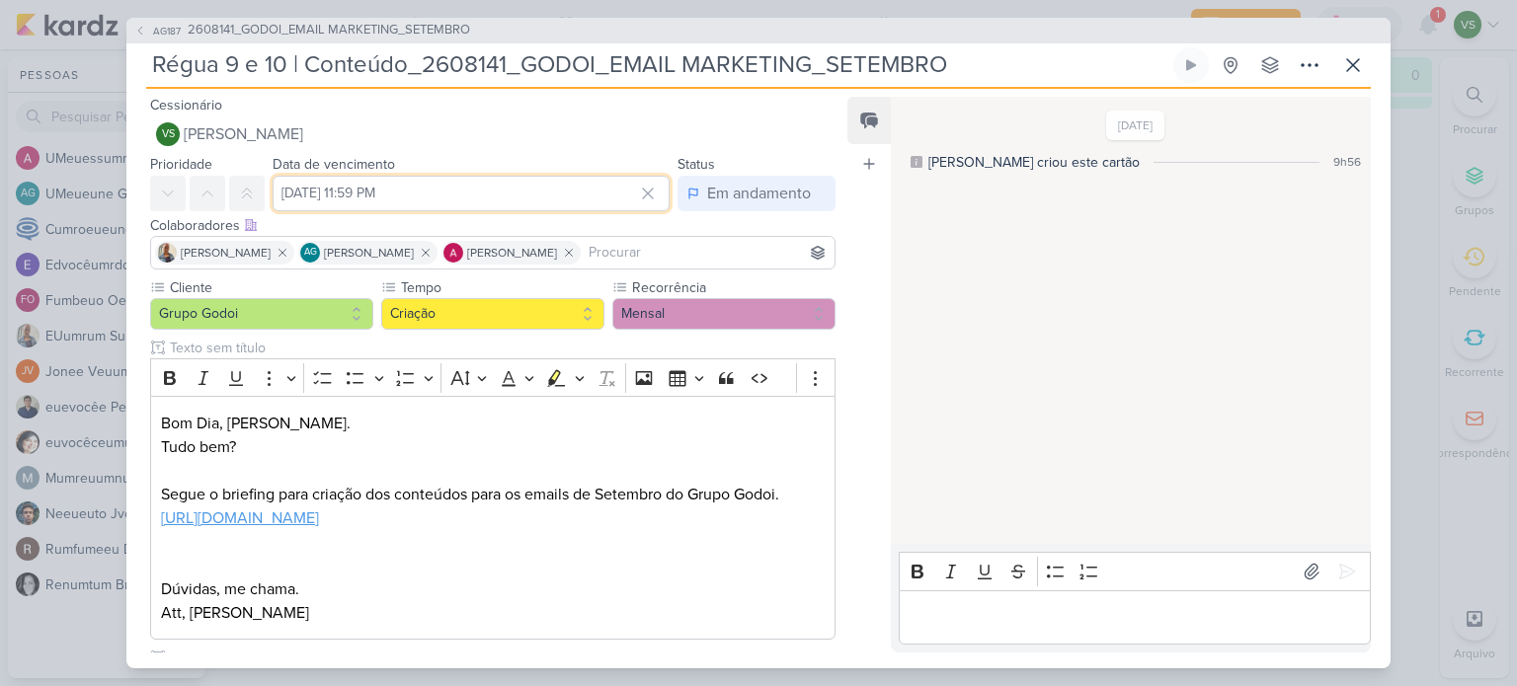
click at [547, 195] on input "[DATE] 11:59 PM" at bounding box center [471, 194] width 397 height 36
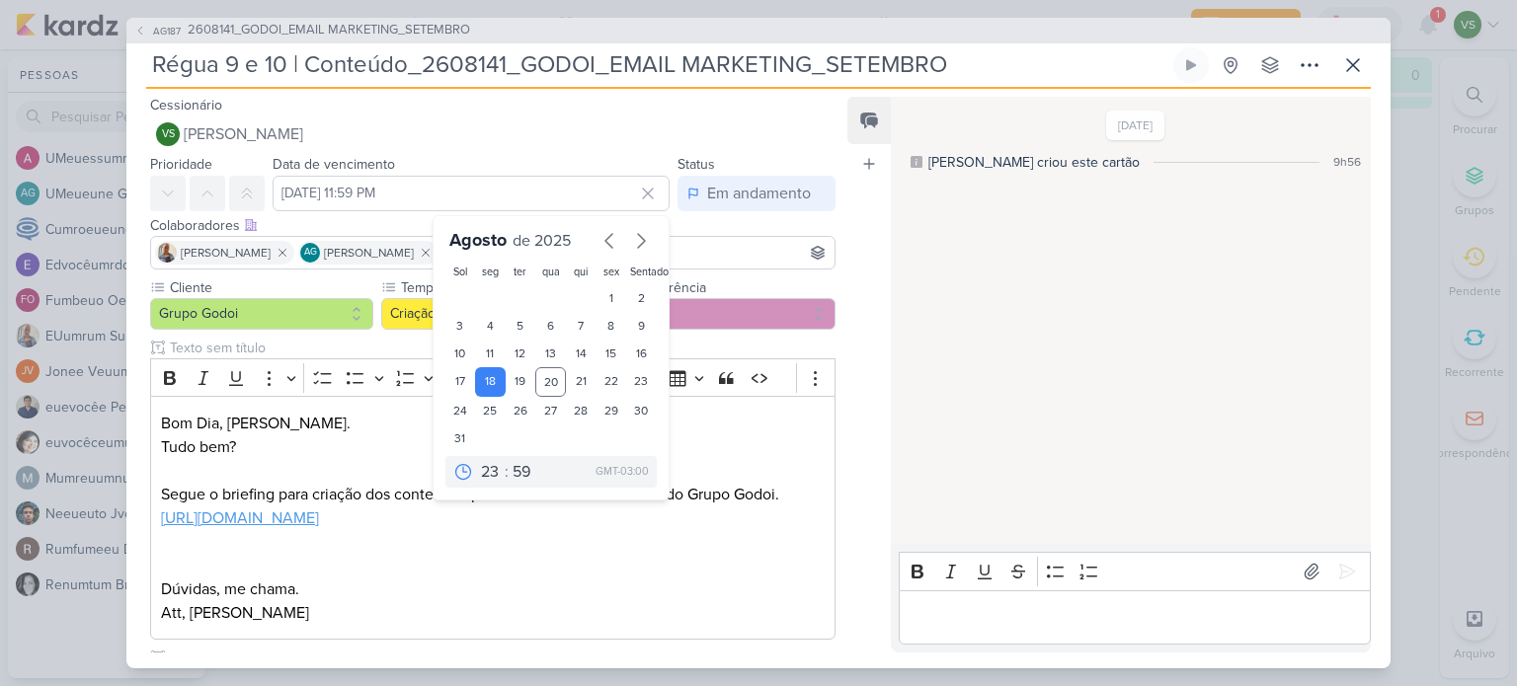
click at [991, 359] on div "[DATE] [PERSON_NAME] criou este cartão 9h56" at bounding box center [1130, 322] width 478 height 446
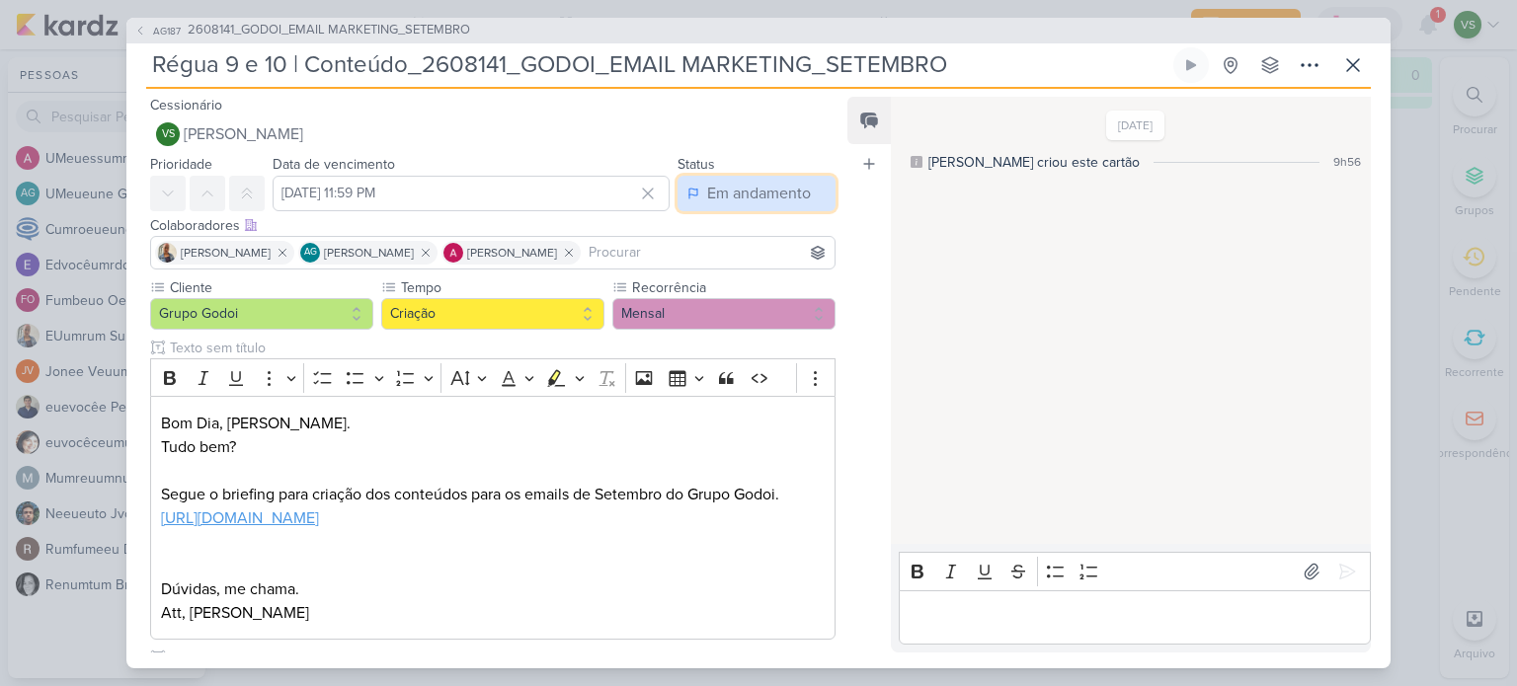
click at [773, 184] on font "Em andamento" at bounding box center [759, 194] width 104 height 20
click at [735, 476] on p "Tudo bem? Segue o briefing para criação dos conteúdos para os emails de Setembr…" at bounding box center [493, 482] width 664 height 95
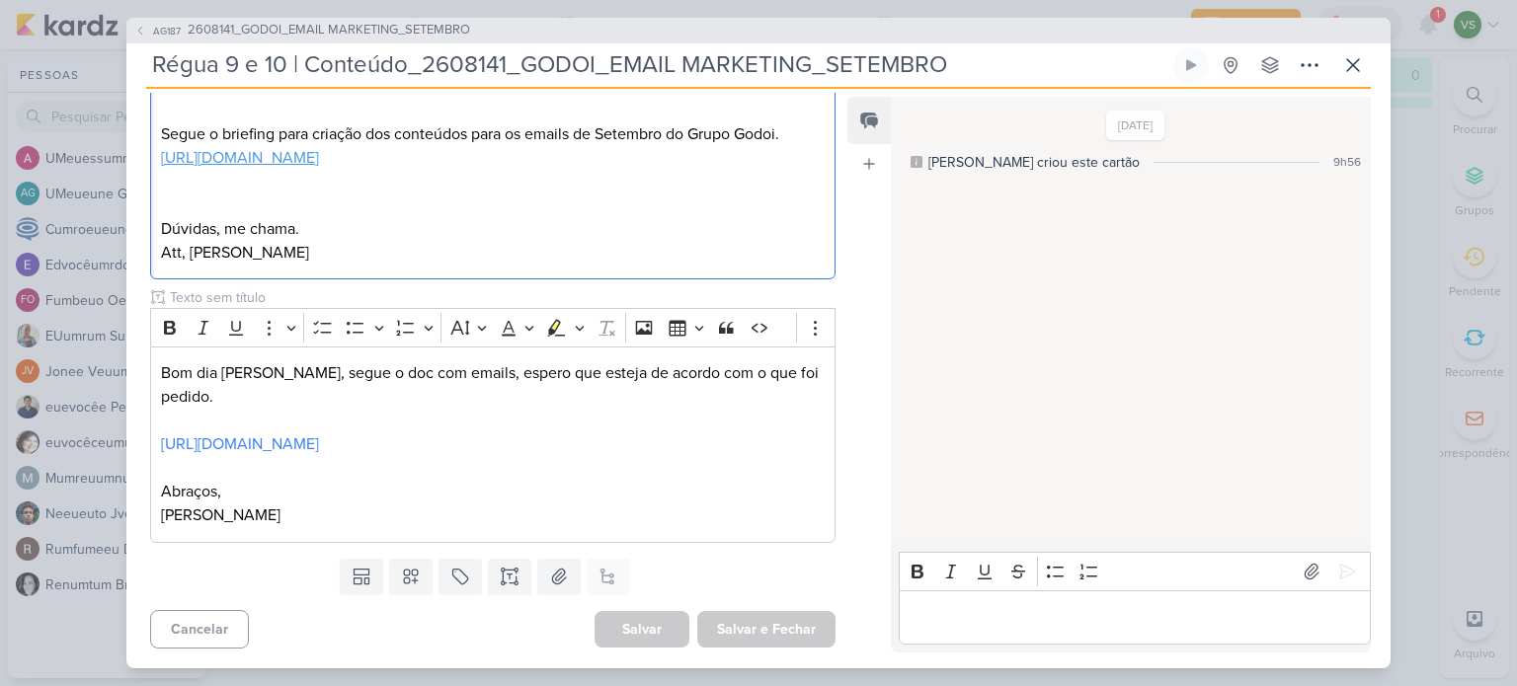
scroll to position [406, 0]
click at [457, 512] on p "[PERSON_NAME]" at bounding box center [493, 516] width 664 height 24
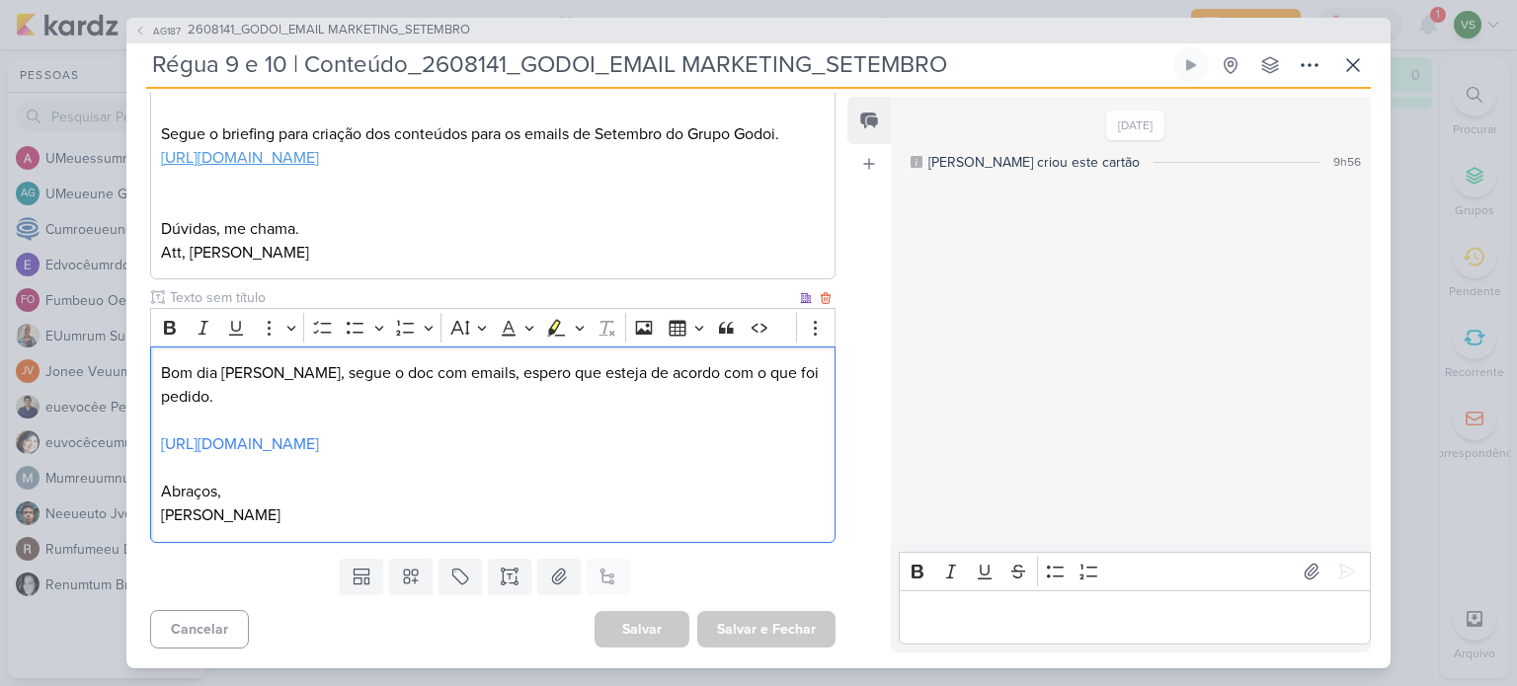
click at [221, 287] on input "text" at bounding box center [481, 297] width 630 height 21
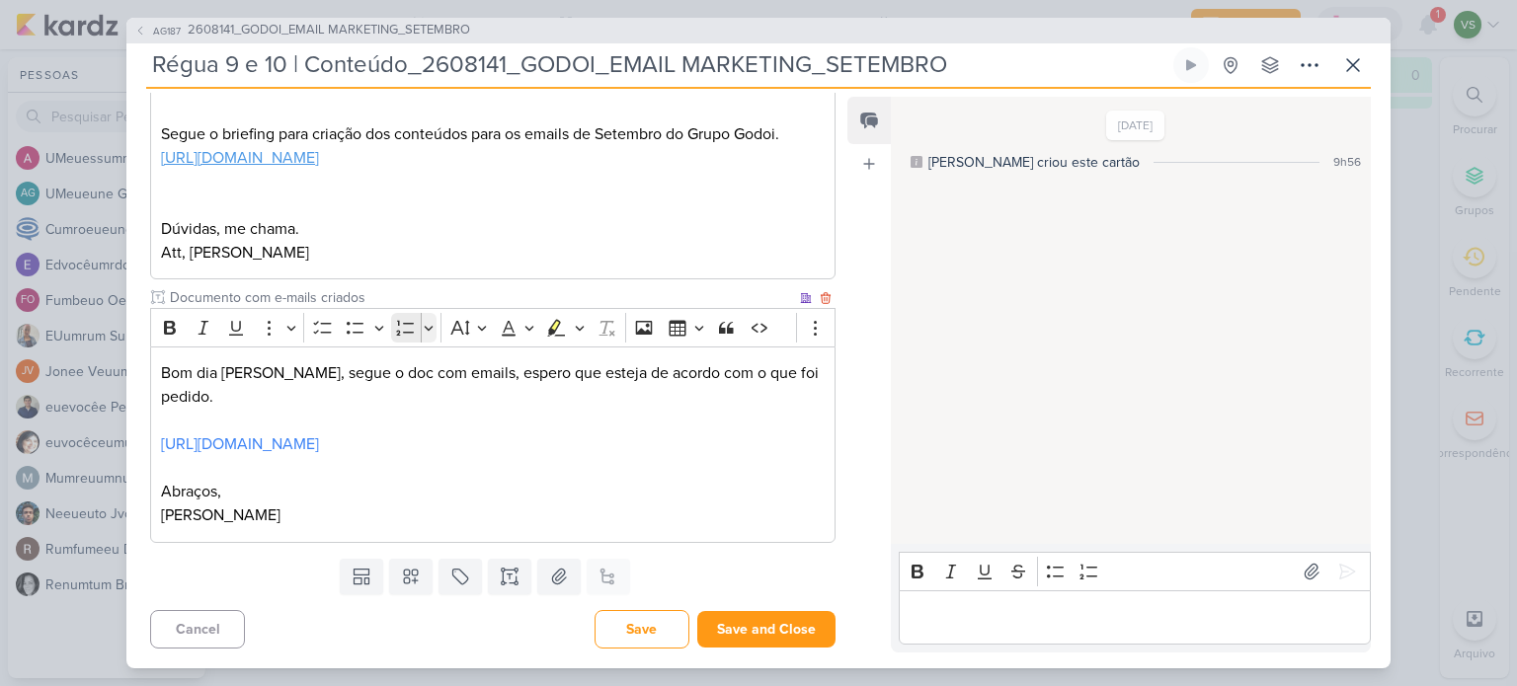
type input "Documento com e-mails criados"
click at [427, 313] on button "Lista Numerada" at bounding box center [429, 328] width 17 height 30
click at [396, 287] on input "Documento com e-mails criados" at bounding box center [481, 297] width 630 height 21
click at [267, 318] on icon "Barra de ferramentas do editor" at bounding box center [270, 328] width 20 height 20
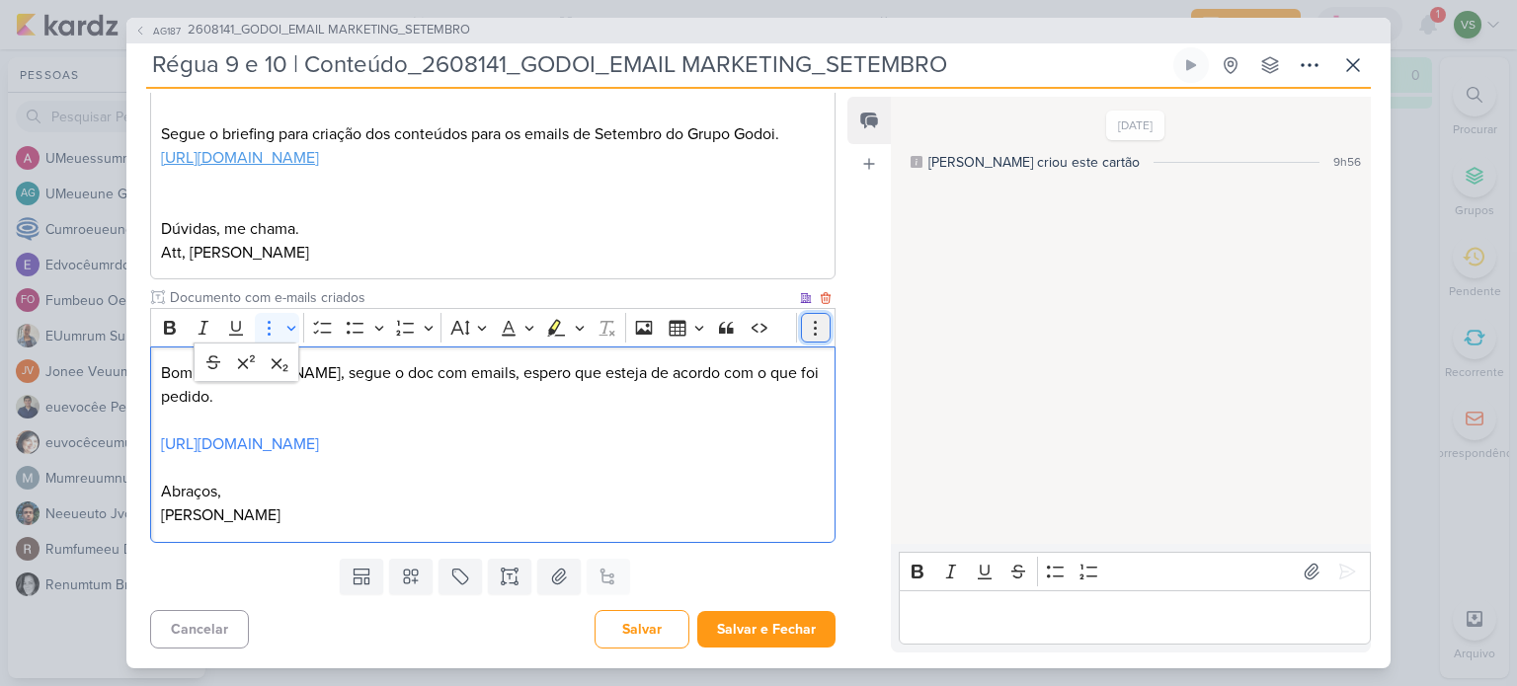
click at [806, 318] on icon "Barra de ferramentas do editor" at bounding box center [816, 328] width 20 height 20
click at [301, 519] on p "[PERSON_NAME]" at bounding box center [493, 516] width 664 height 24
click at [632, 625] on font "Salvar" at bounding box center [642, 629] width 40 height 17
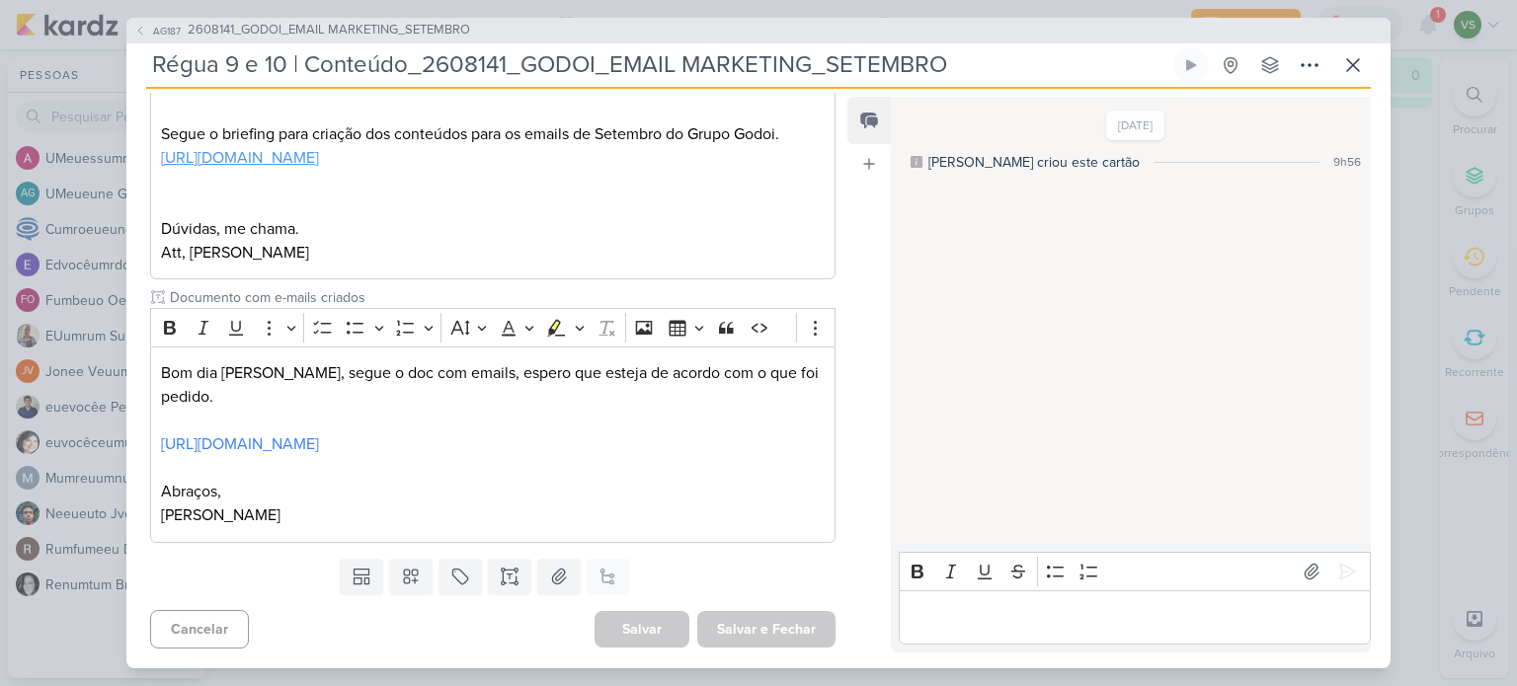
click at [1066, 612] on p "Área de edição do editor: principal" at bounding box center [1134, 617] width 451 height 24
click at [1352, 62] on icon at bounding box center [1353, 65] width 24 height 24
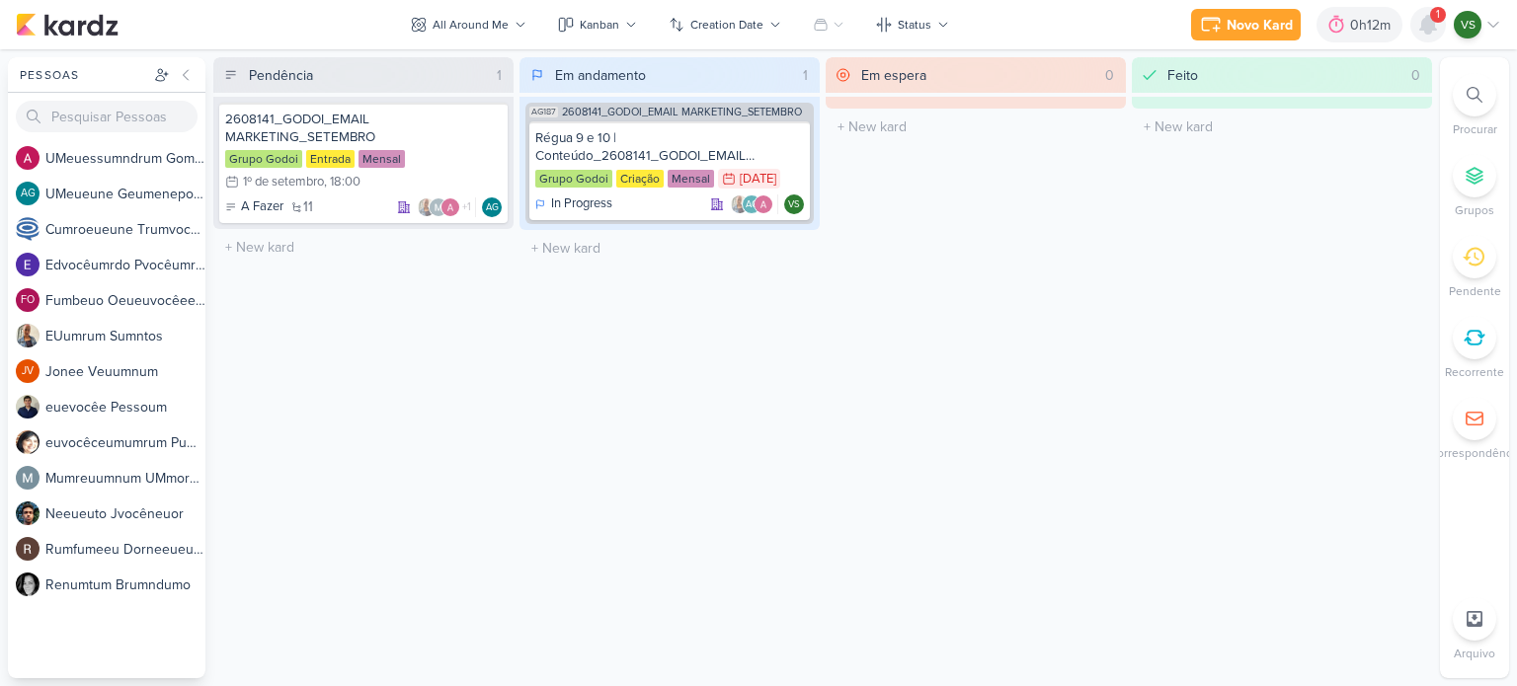
click at [1427, 10] on div at bounding box center [1428, 25] width 36 height 36
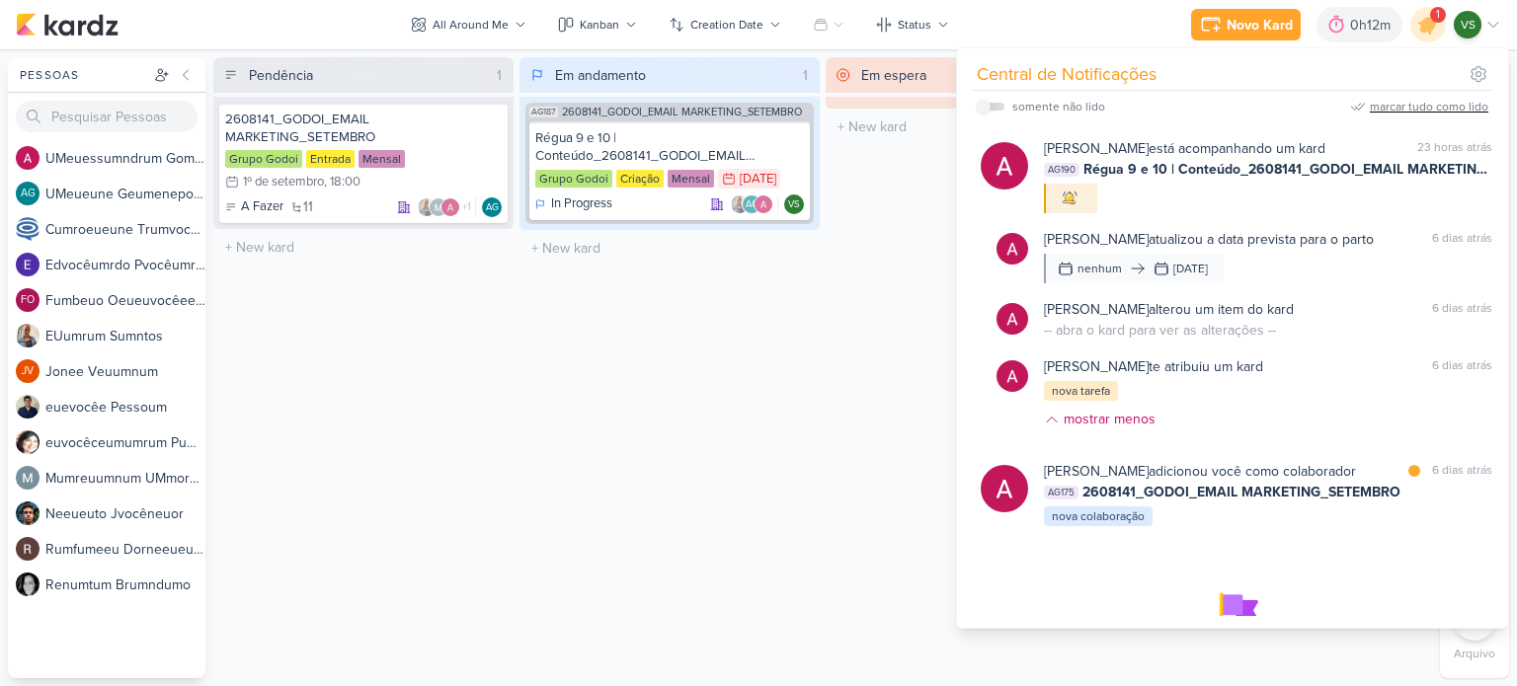
click at [1443, 106] on font "marcar tudo como lido" at bounding box center [1429, 107] width 119 height 14
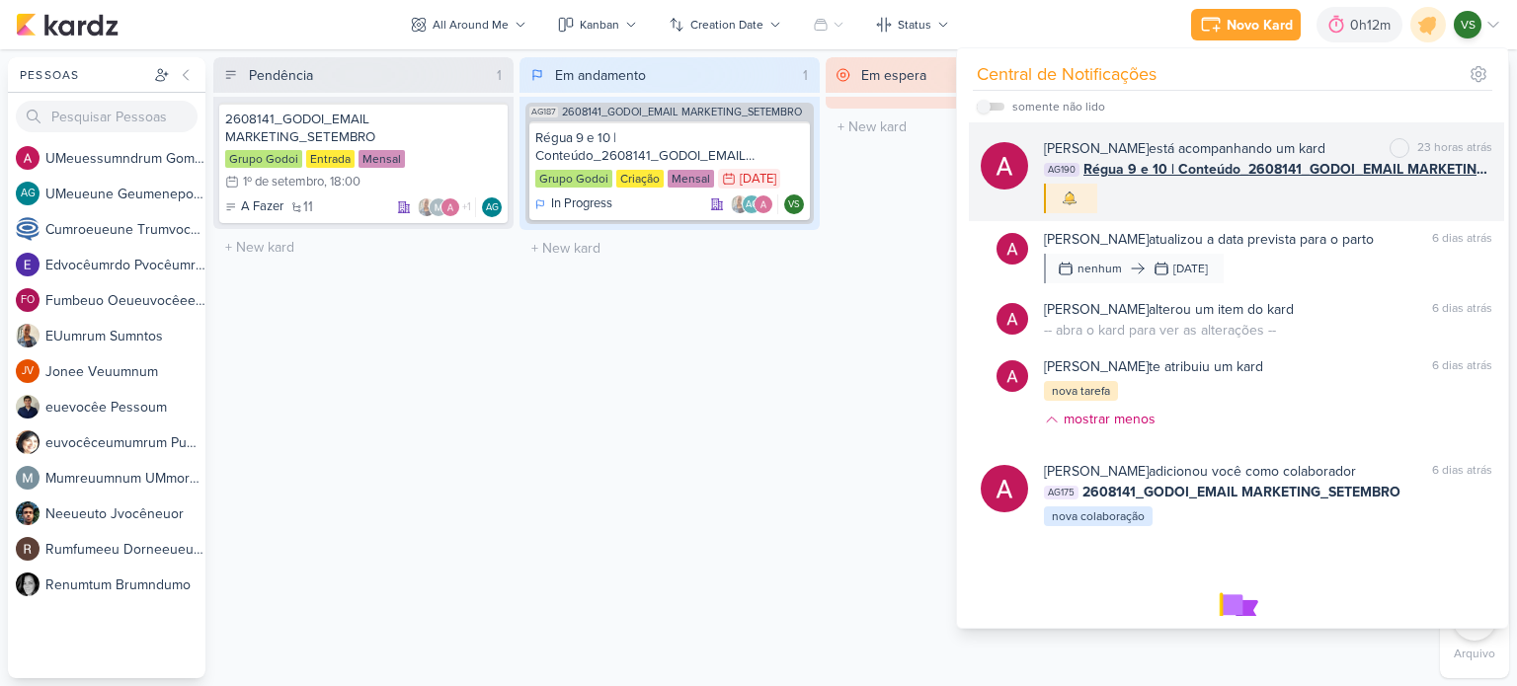
click at [1205, 199] on div "[PERSON_NAME] está acompanhando um kard marcar como não lido 23 horas atrás AG1…" at bounding box center [1268, 175] width 448 height 75
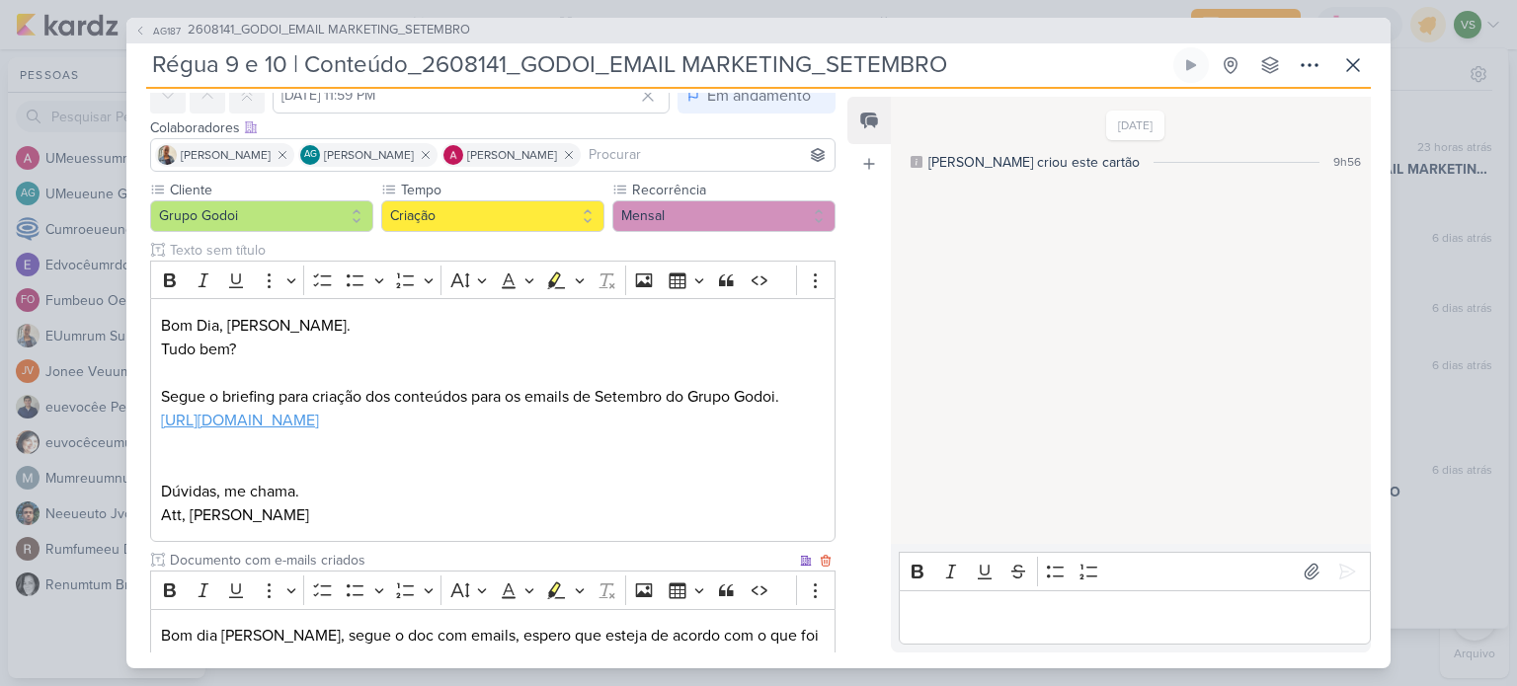
scroll to position [0, 0]
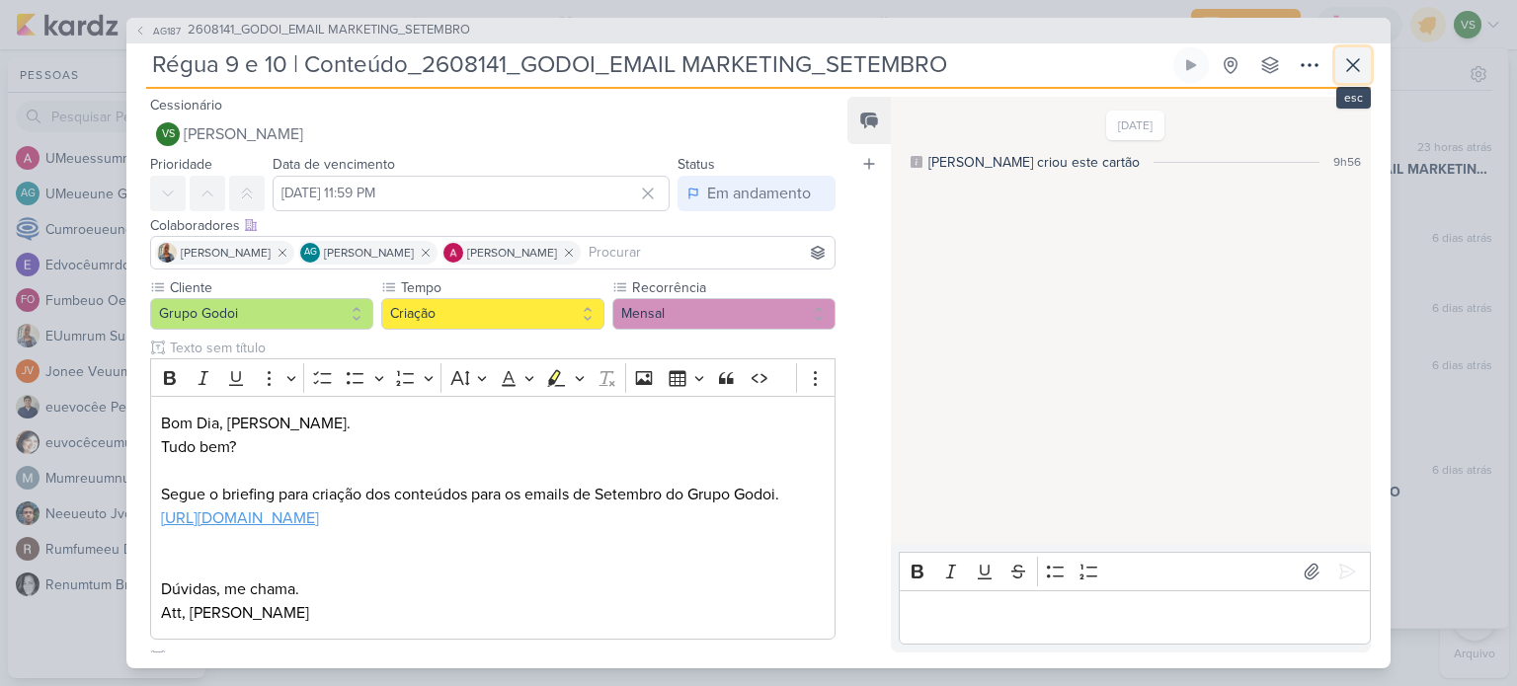
click at [1351, 69] on icon at bounding box center [1353, 65] width 24 height 24
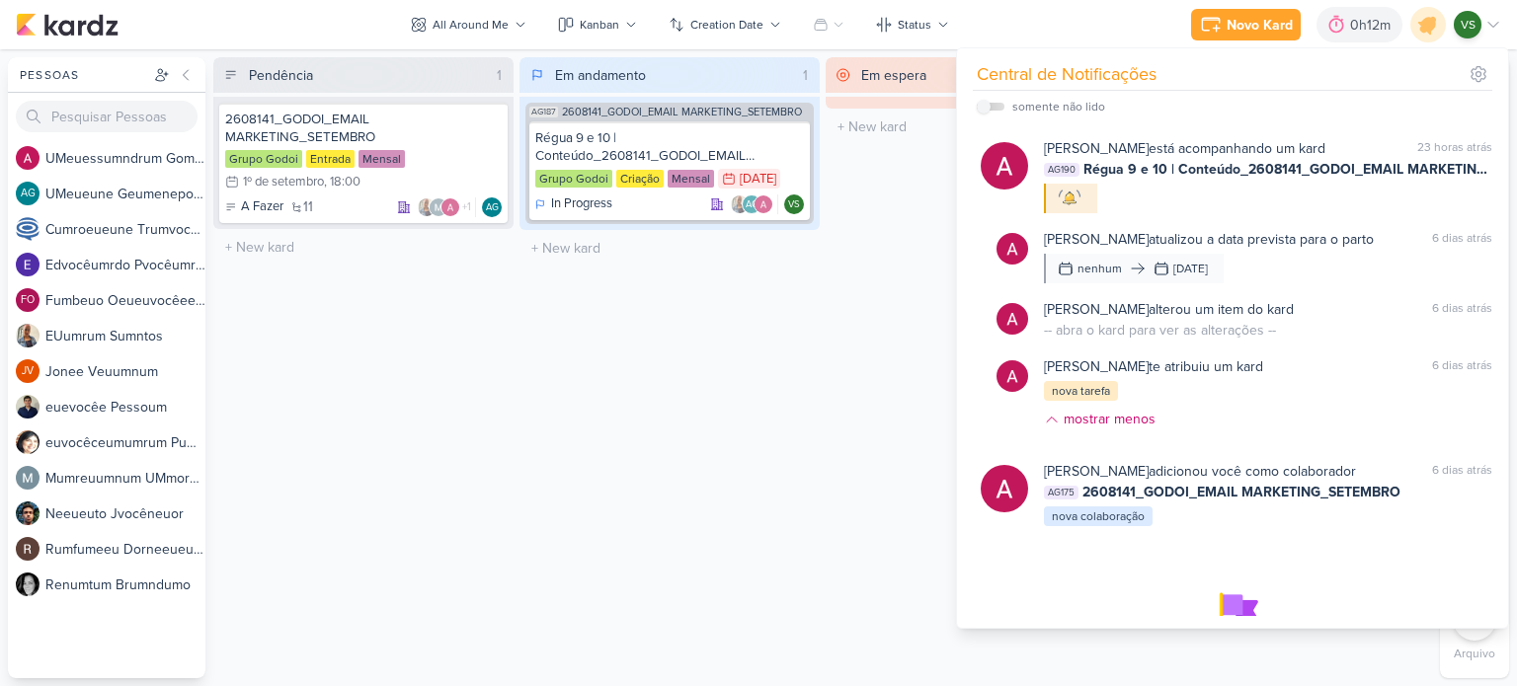
click at [780, 450] on div "Em andamento 1 AG187 2608141_GODOI_EMAIL MARKETING_SETEMBRO Régua 9 e 10 | Cont…" at bounding box center [669, 367] width 300 height 621
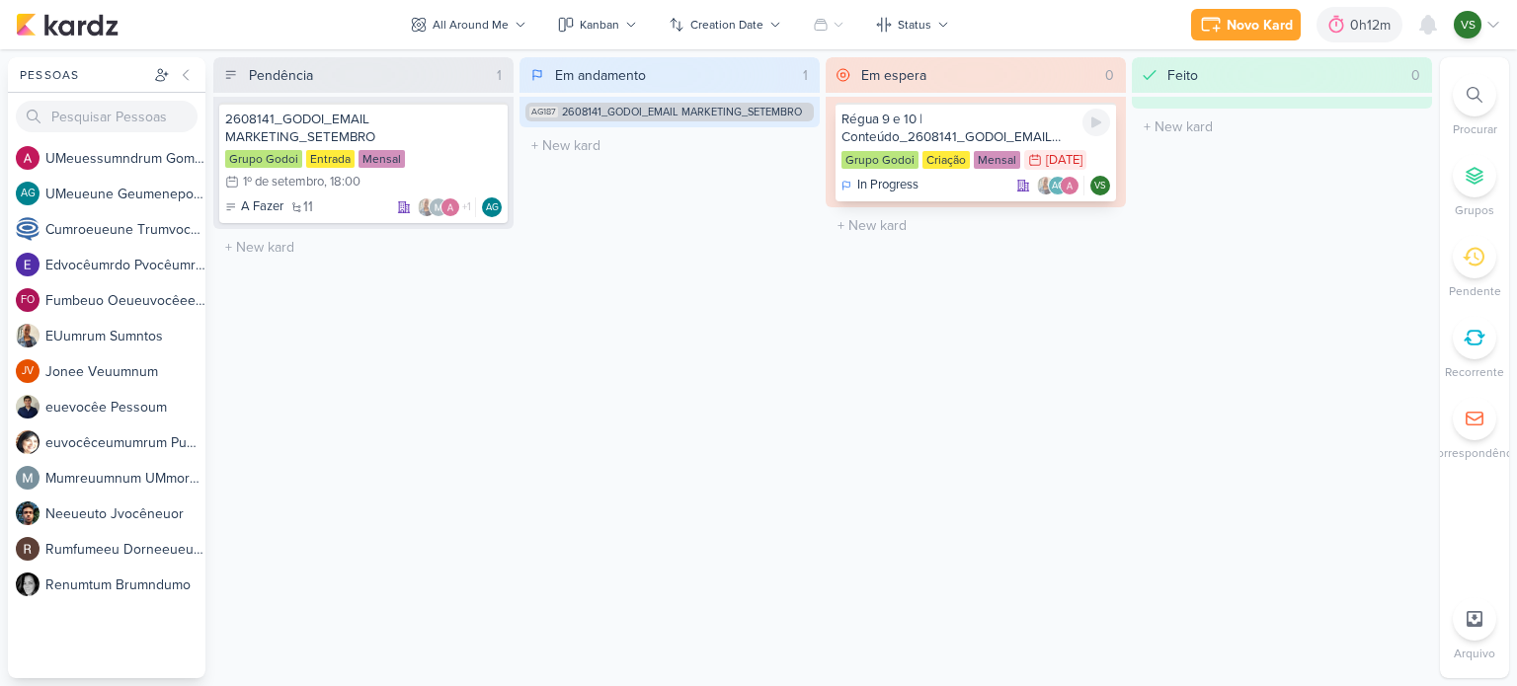
click at [958, 125] on div "Régua 9 e 10 | Conteúdo_2608141_GODOI_EMAIL MARKETING_SETEMBRO" at bounding box center [975, 129] width 269 height 36
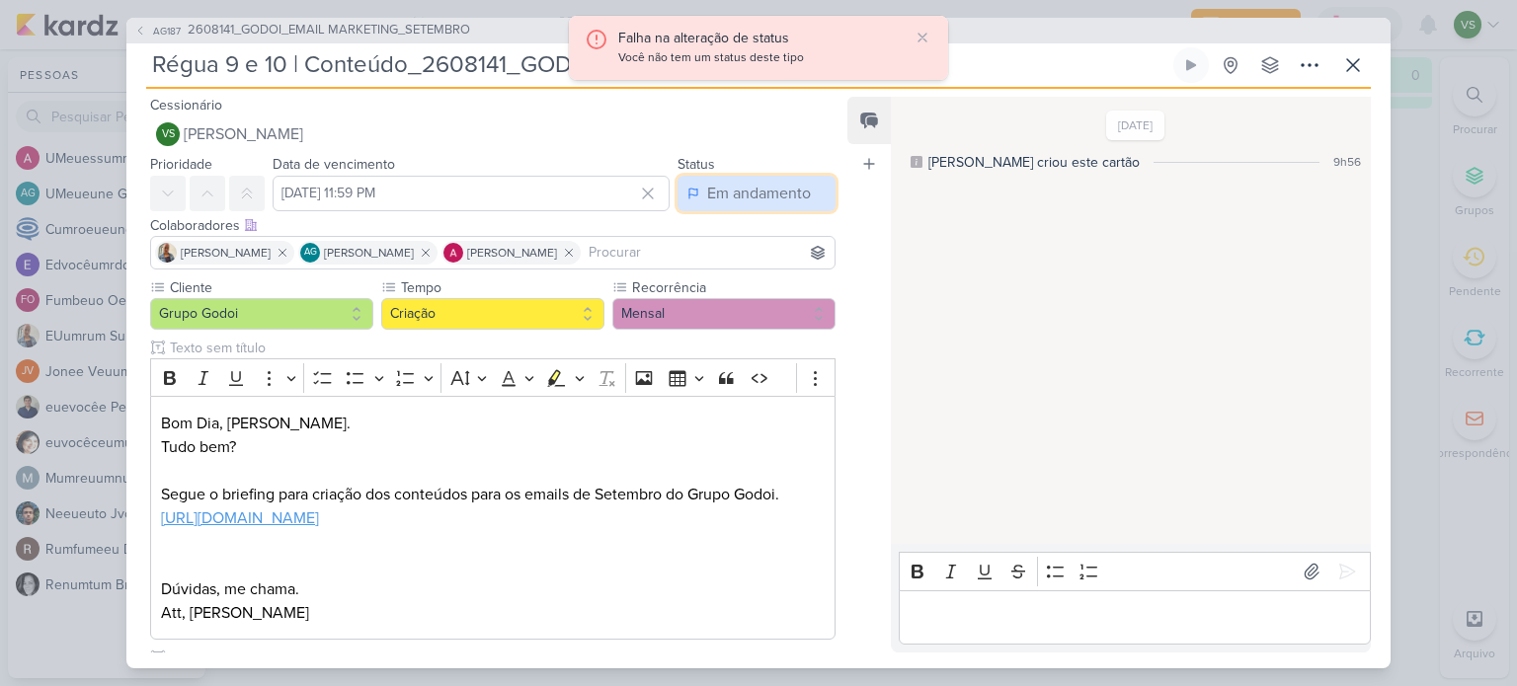
click at [739, 200] on font "Em andamento" at bounding box center [759, 194] width 104 height 20
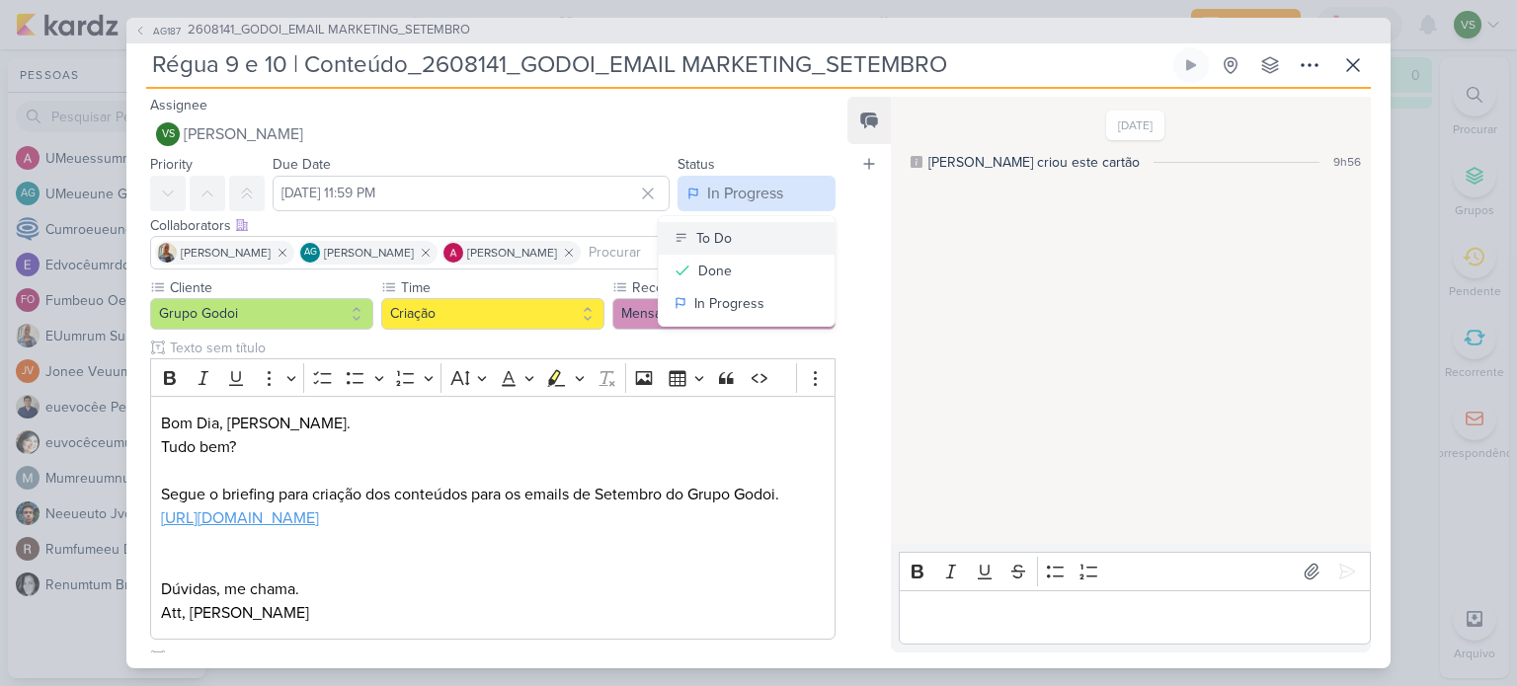
click at [674, 240] on icon at bounding box center [681, 238] width 14 height 14
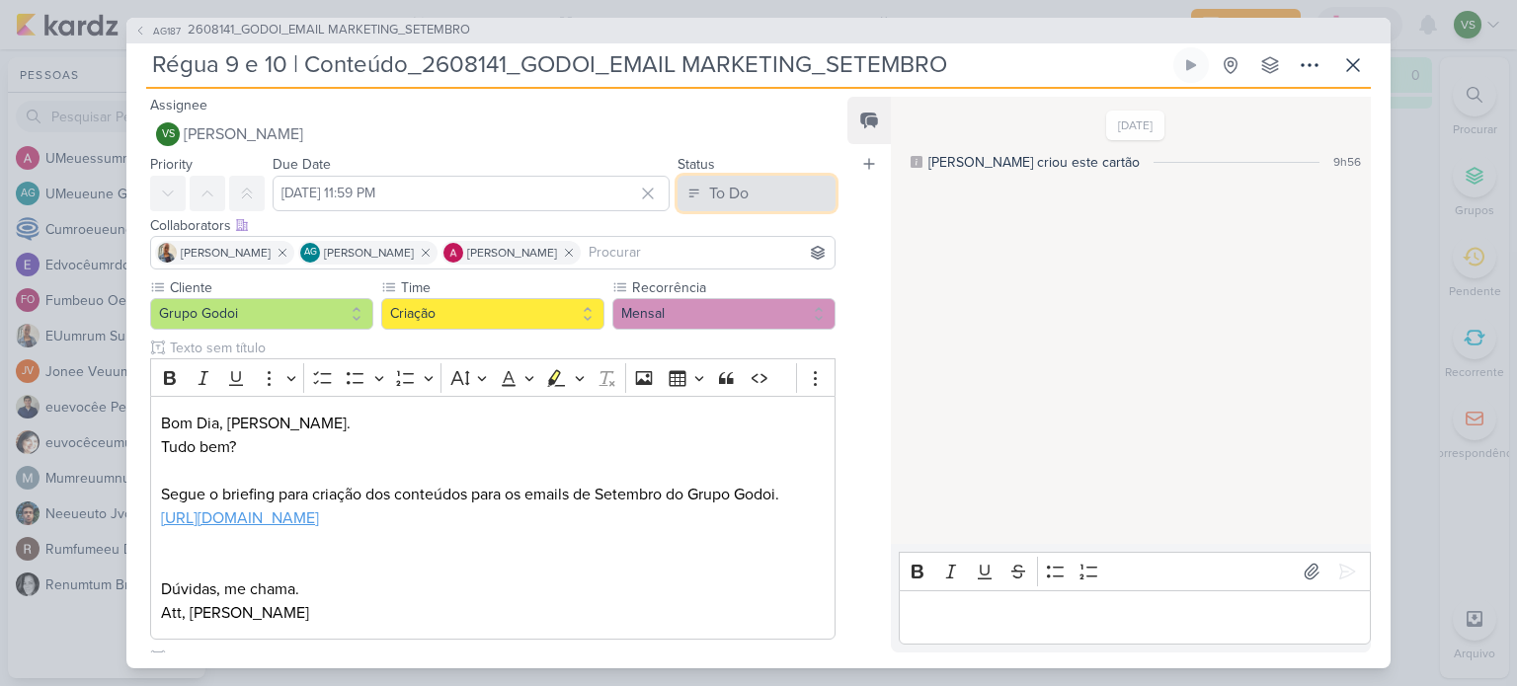
click at [760, 196] on button "To Do" at bounding box center [756, 194] width 158 height 36
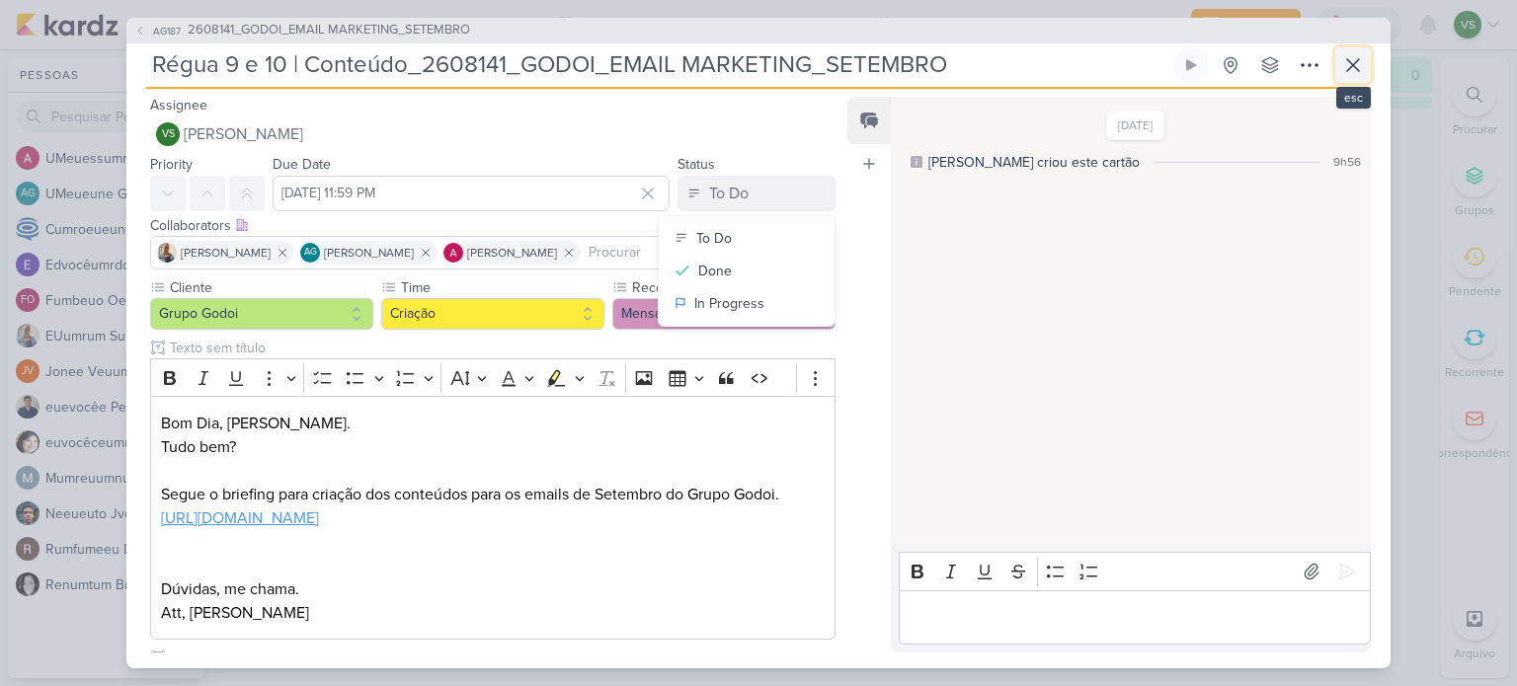
click at [1360, 57] on icon at bounding box center [1353, 65] width 24 height 24
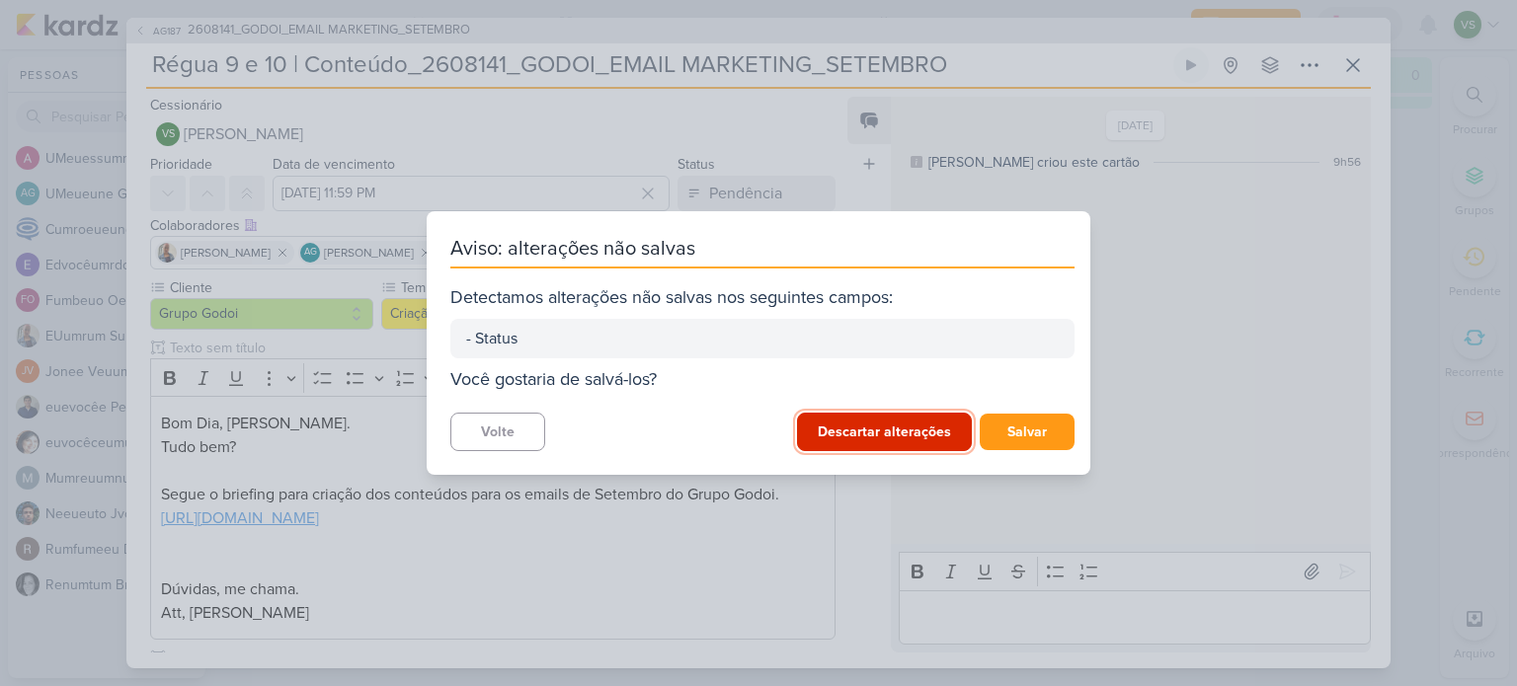
click at [903, 430] on font "Descartar alterações" at bounding box center [884, 432] width 133 height 17
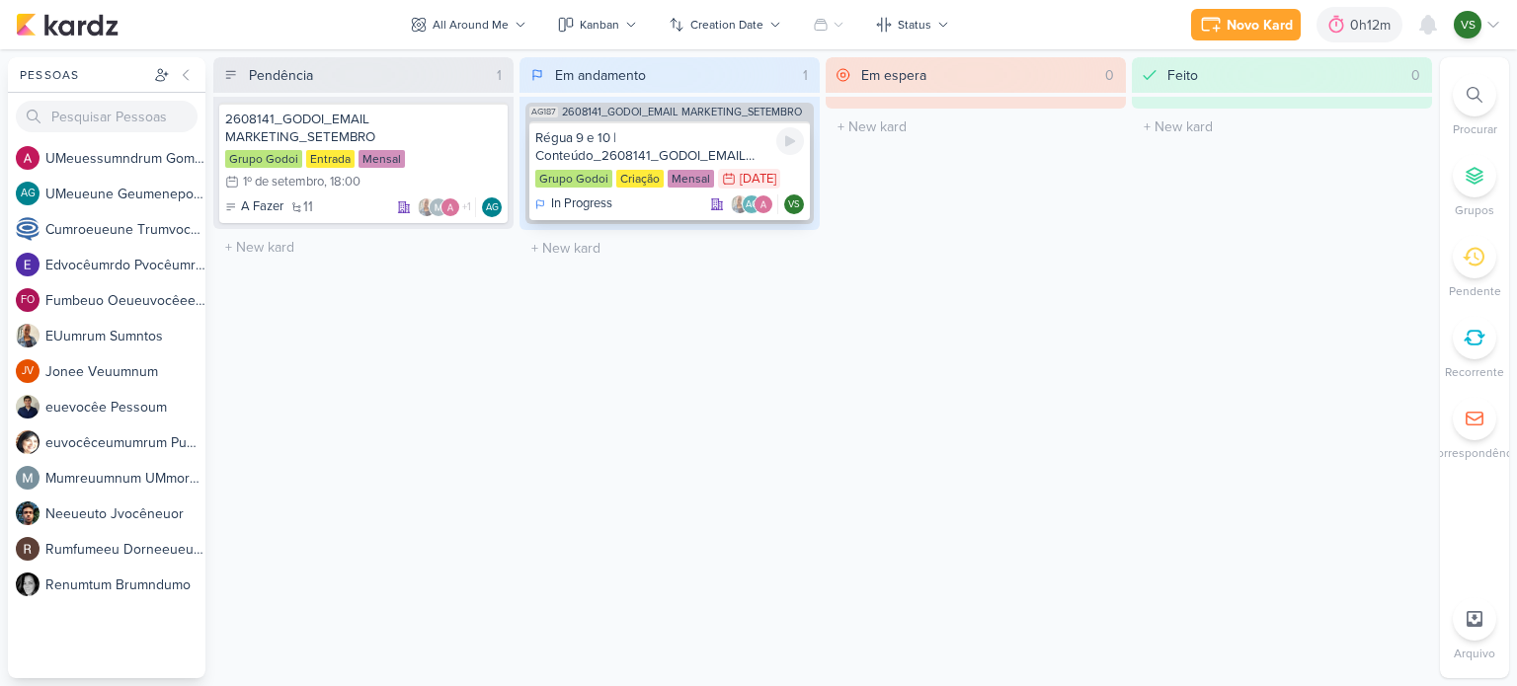
click at [757, 145] on div "Régua 9 e 10 | Conteúdo_2608141_GODOI_EMAIL MARKETING_SETEMBRO" at bounding box center [669, 147] width 269 height 36
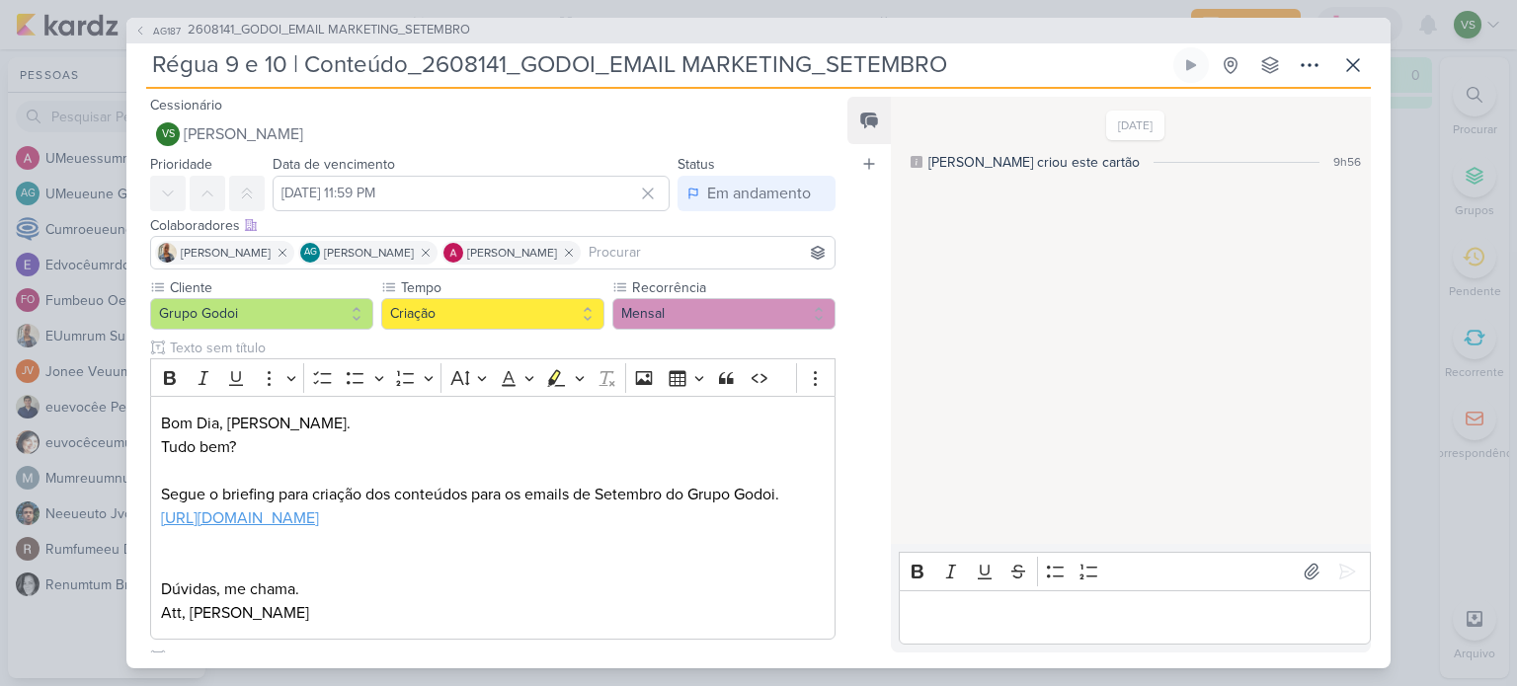
click at [1001, 623] on p "Área de edição do editor: principal" at bounding box center [1134, 617] width 451 height 24
click at [1355, 59] on icon at bounding box center [1353, 65] width 24 height 24
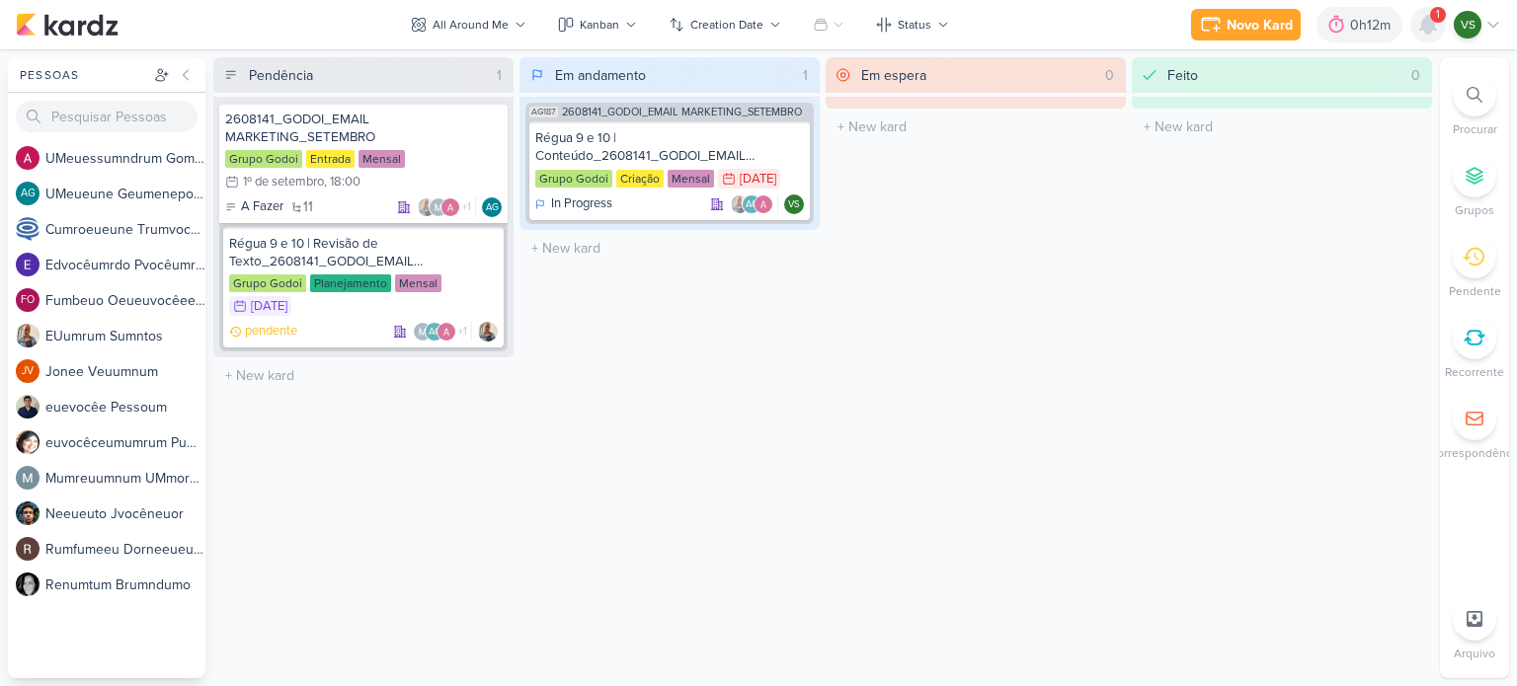
click at [1425, 33] on icon at bounding box center [1428, 25] width 16 height 18
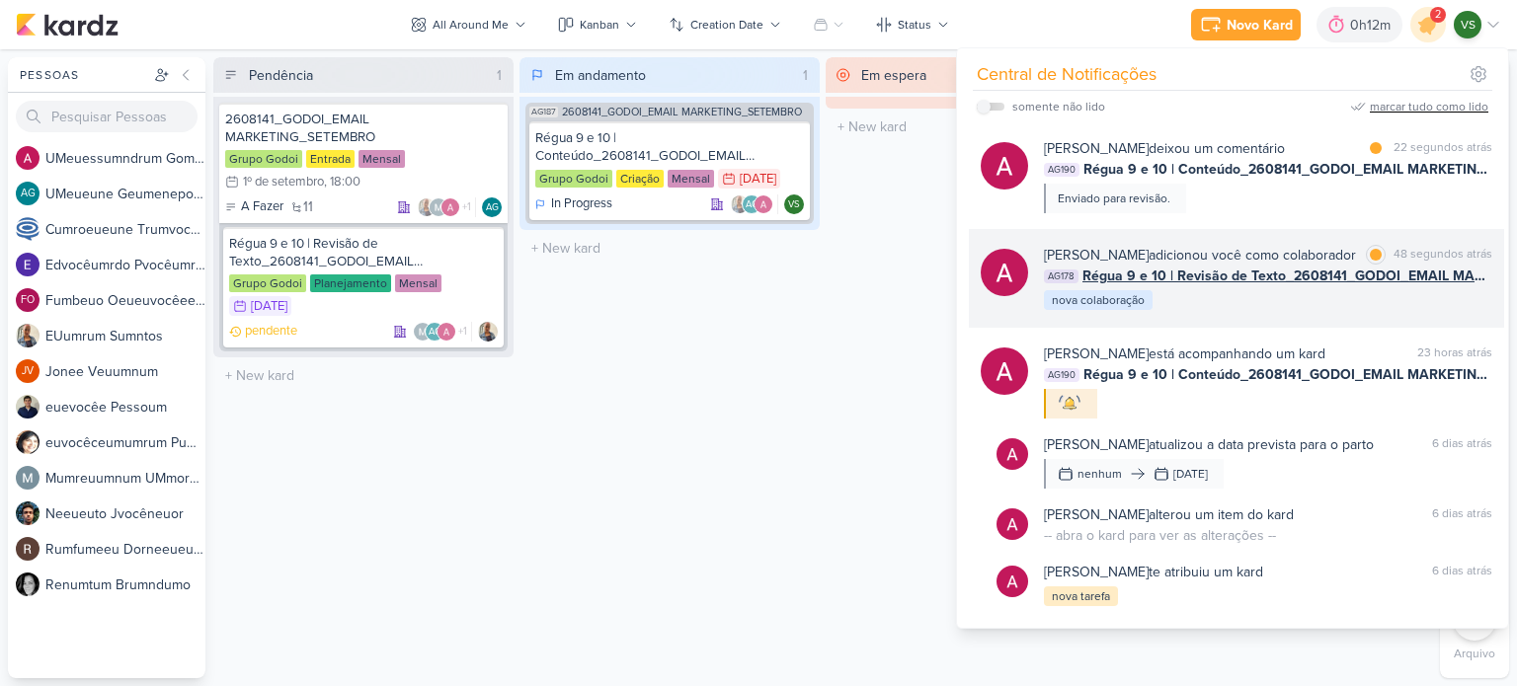
click at [1276, 266] on div "[PERSON_NAME] adicionou você como colaborador" at bounding box center [1200, 255] width 312 height 21
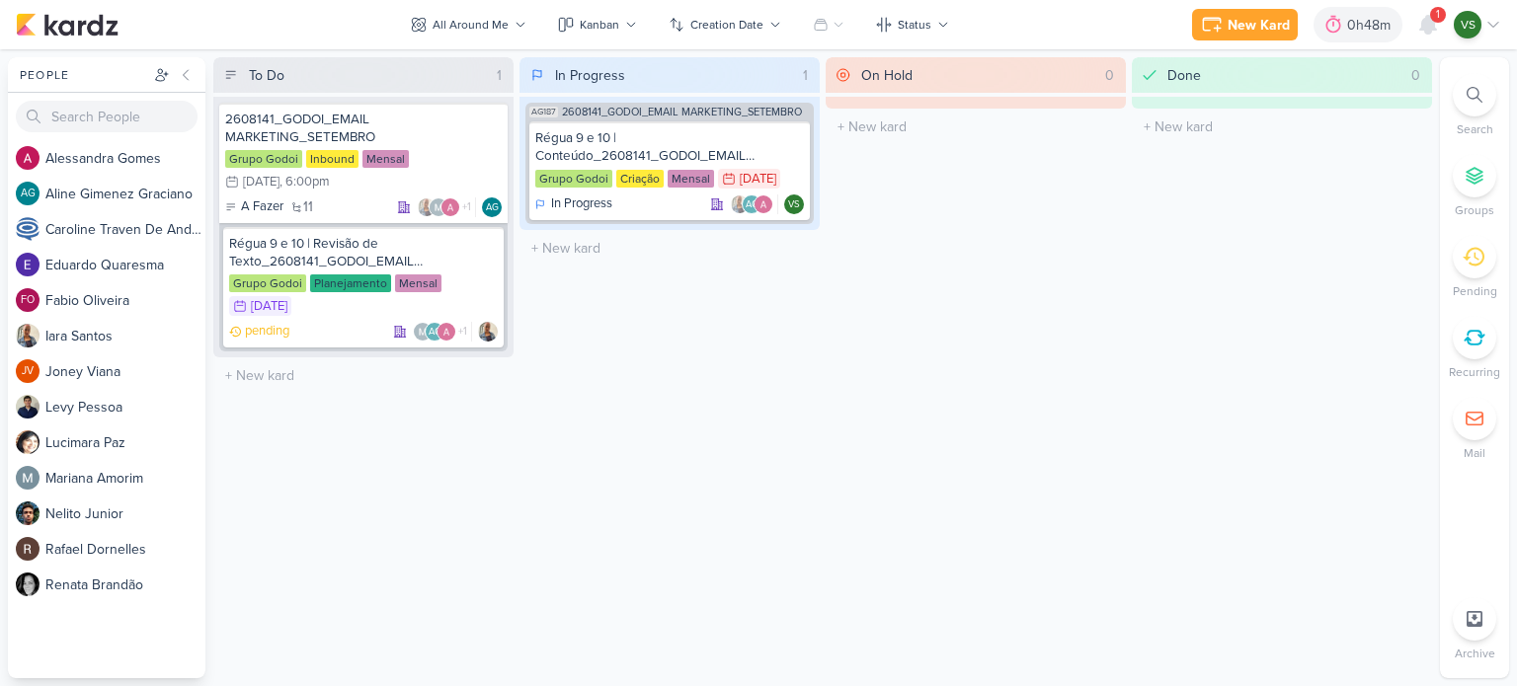
click at [1447, 33] on div "New Kard Ctrl + k 0h48m Not tracking... [DATE] 0h48m Week 0h0m Month 0h0m No Se…" at bounding box center [1346, 25] width 309 height 36
click at [1419, 35] on icon at bounding box center [1428, 25] width 24 height 24
